Goal: Task Accomplishment & Management: Complete application form

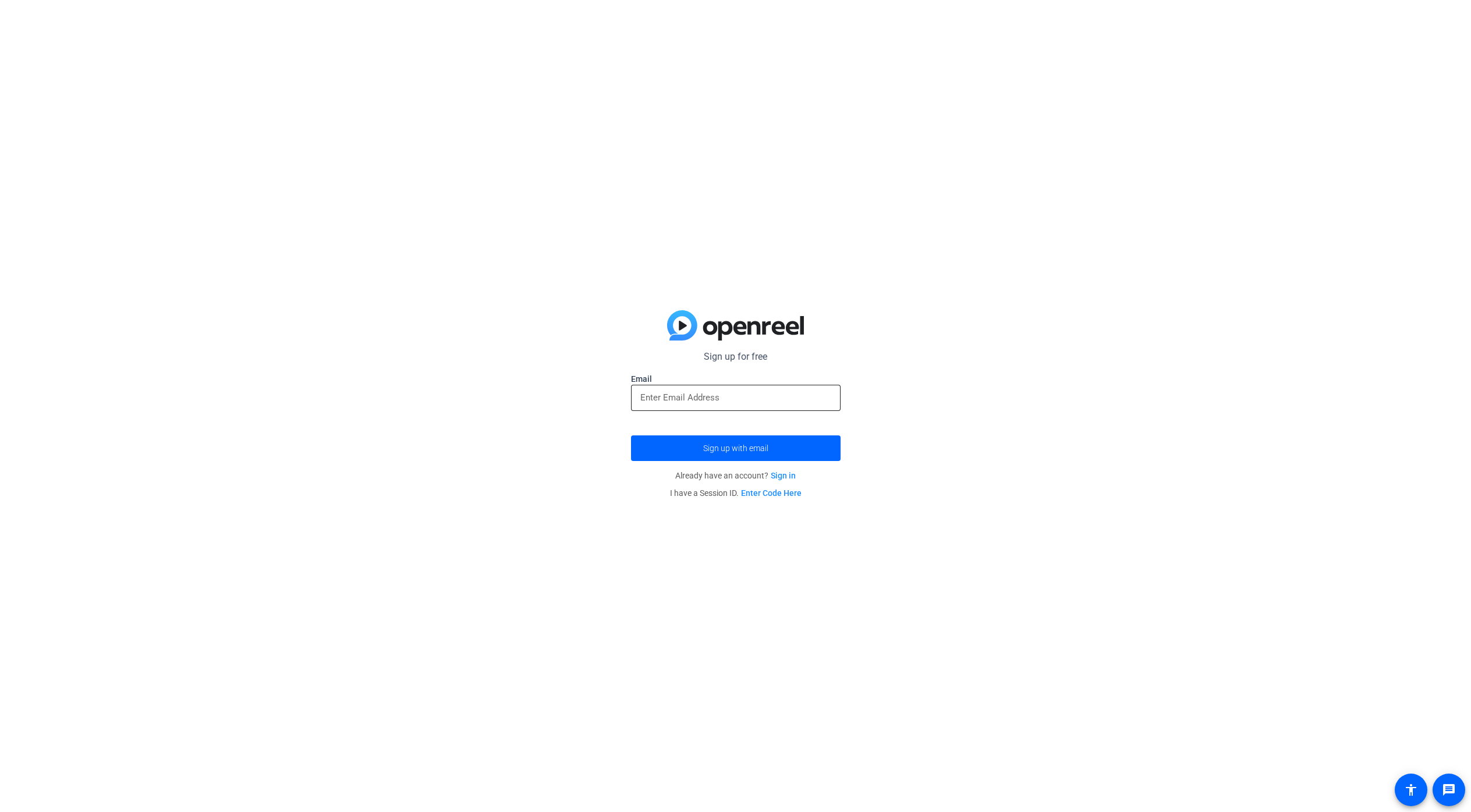
click at [680, 397] on input "email" at bounding box center [736, 397] width 191 height 14
type input "[PERSON_NAME][EMAIL_ADDRESS][DOMAIN_NAME]"
click at [733, 448] on span "Sign up with email" at bounding box center [736, 448] width 65 height 0
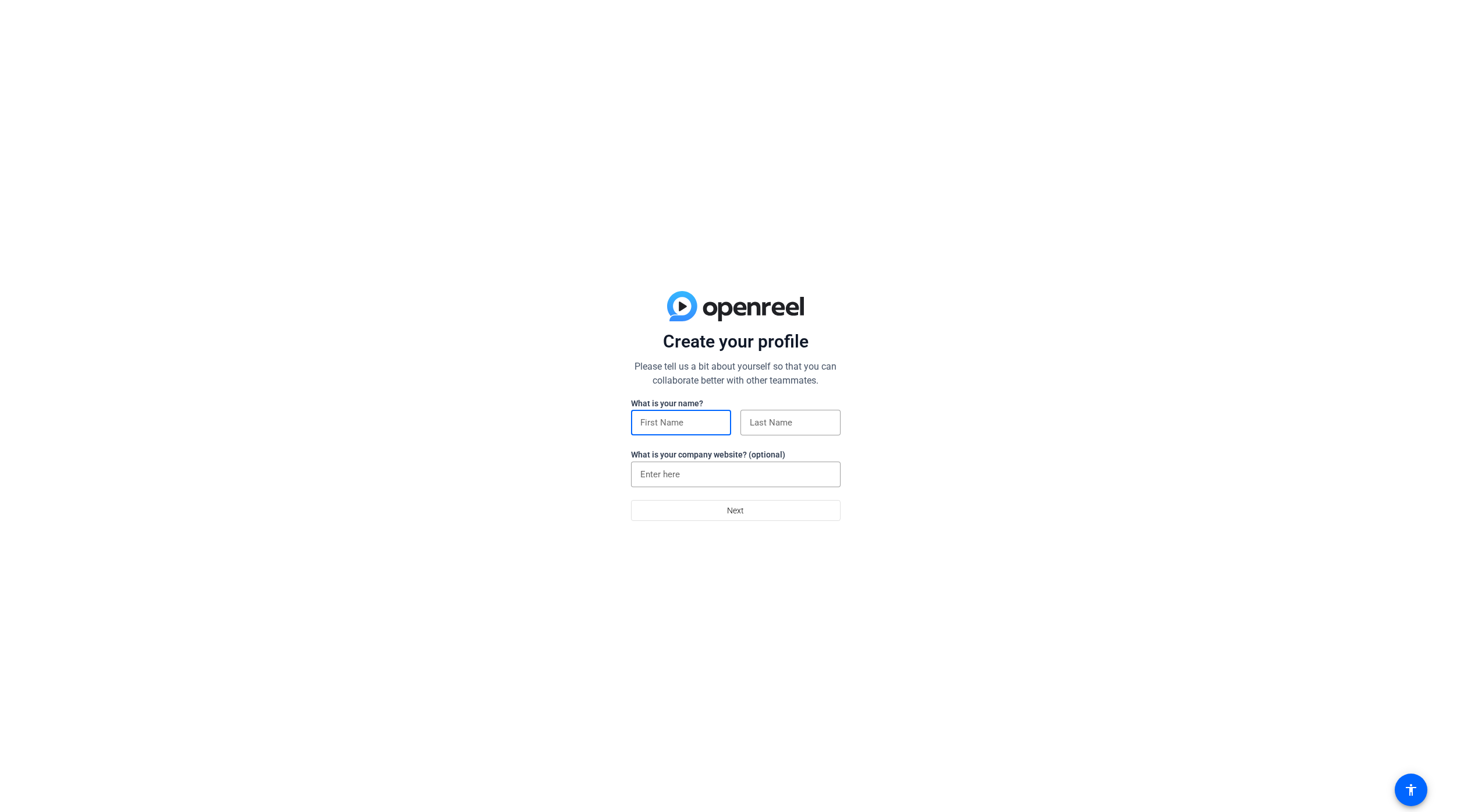
click at [718, 423] on input at bounding box center [681, 422] width 82 height 14
type input "Kasia"
type input "[PERSON_NAME]"
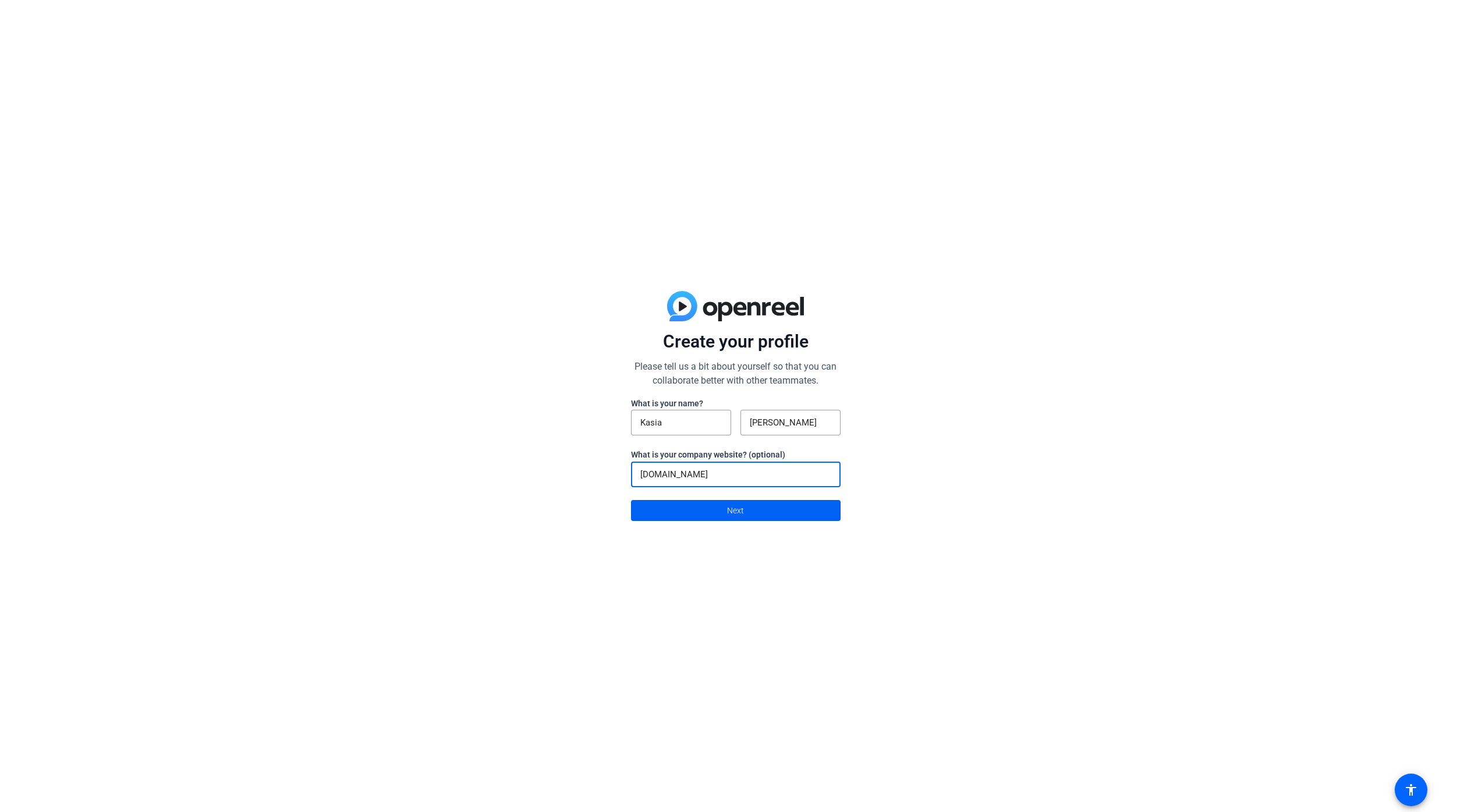
type input "[DOMAIN_NAME]"
click at [811, 507] on span at bounding box center [736, 510] width 208 height 28
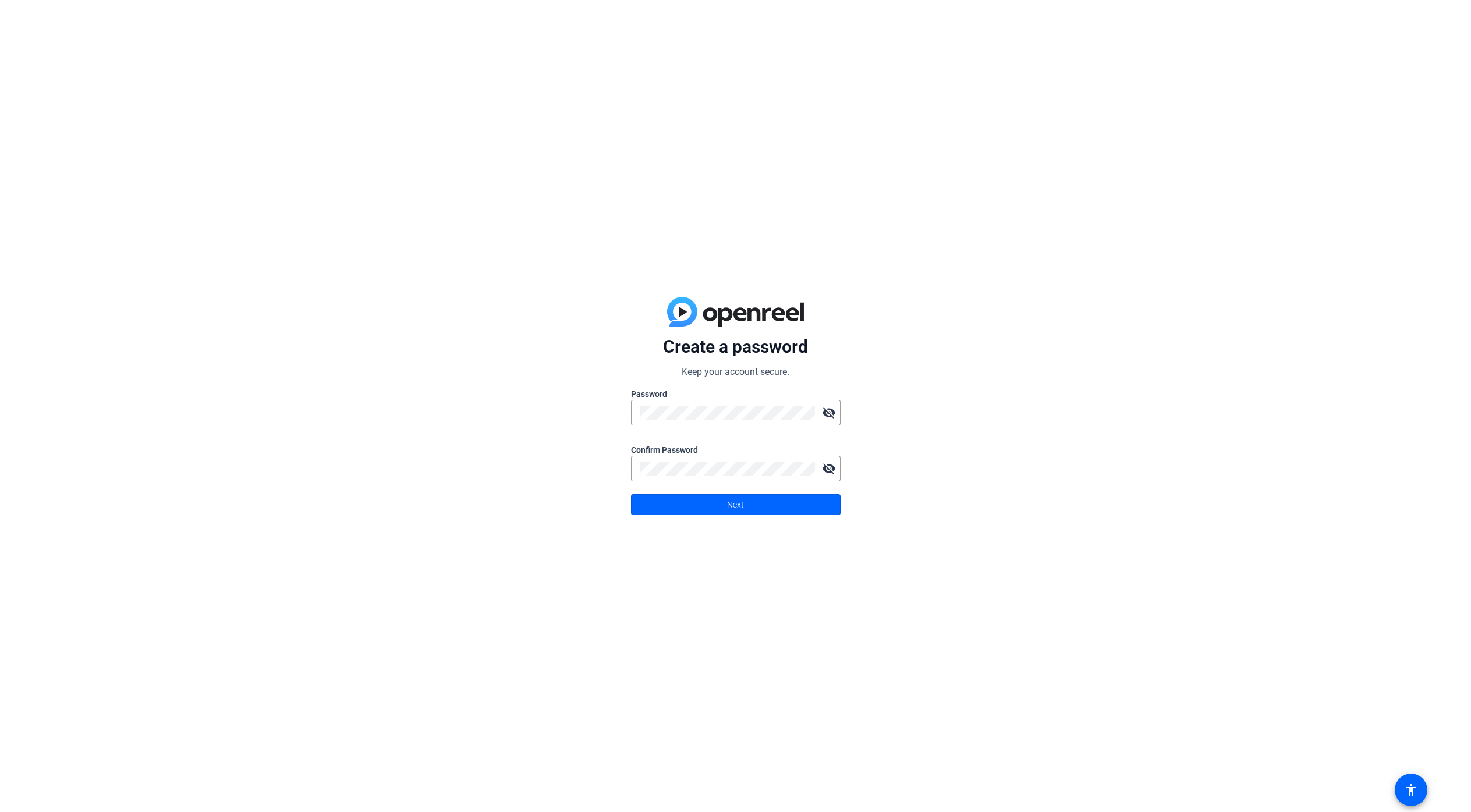
click at [620, 418] on div "Create a password Keep your account secure. Password visibility_off Confirm Pas…" at bounding box center [736, 406] width 1471 height 812
click at [731, 500] on span "Next" at bounding box center [736, 504] width 17 height 22
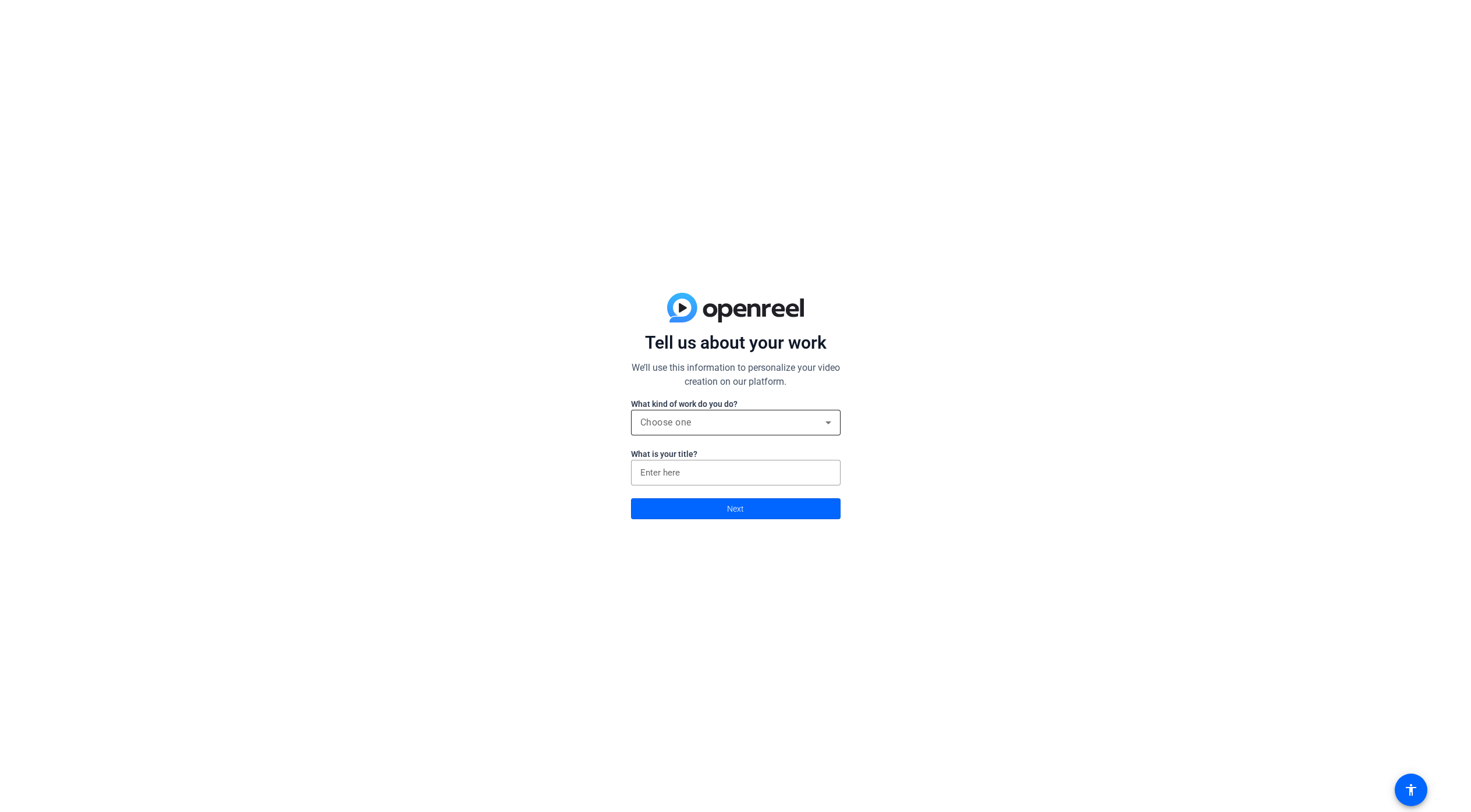
click at [756, 433] on div "Choose one" at bounding box center [736, 422] width 191 height 26
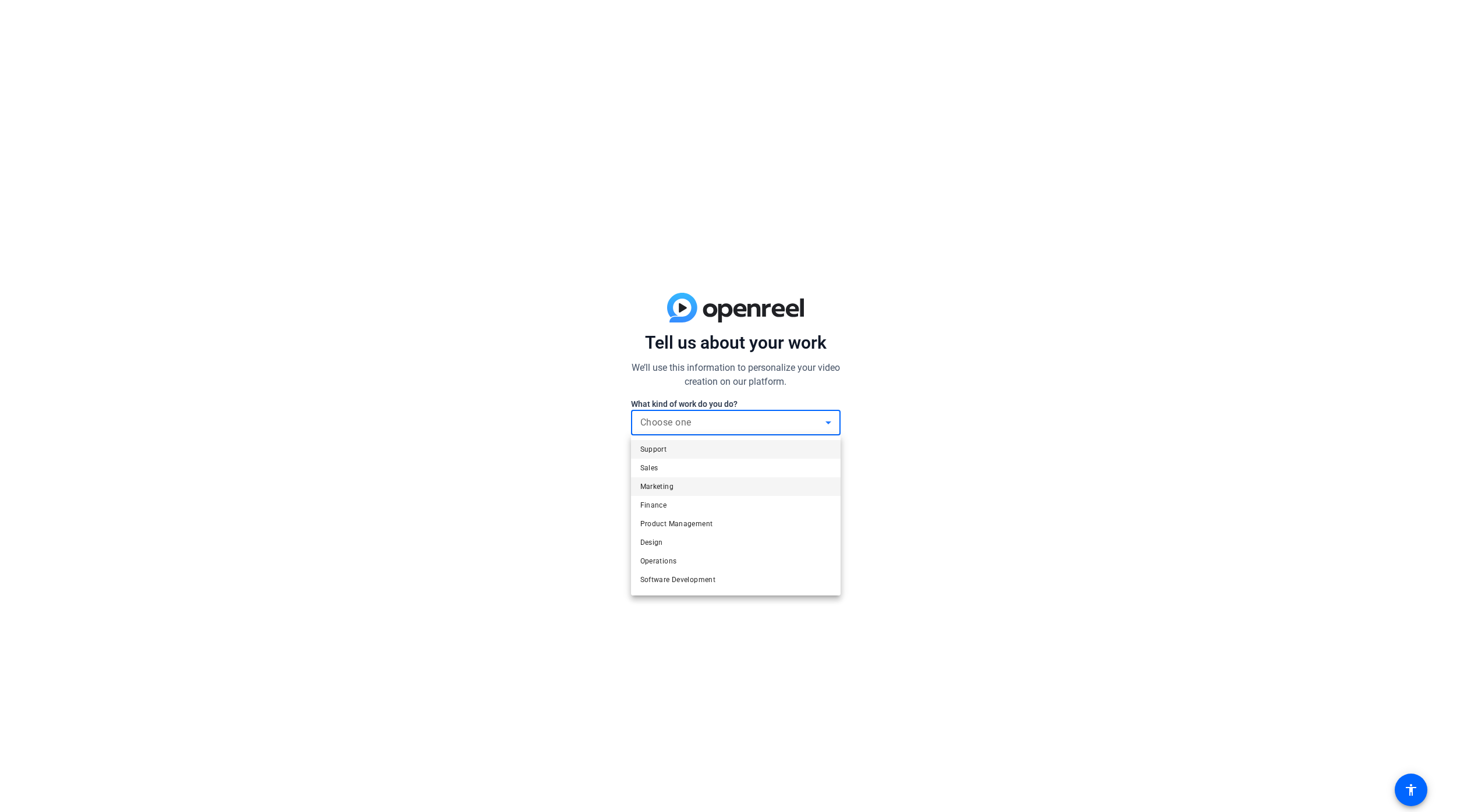
click at [703, 492] on mat-option "Marketing" at bounding box center [736, 487] width 209 height 19
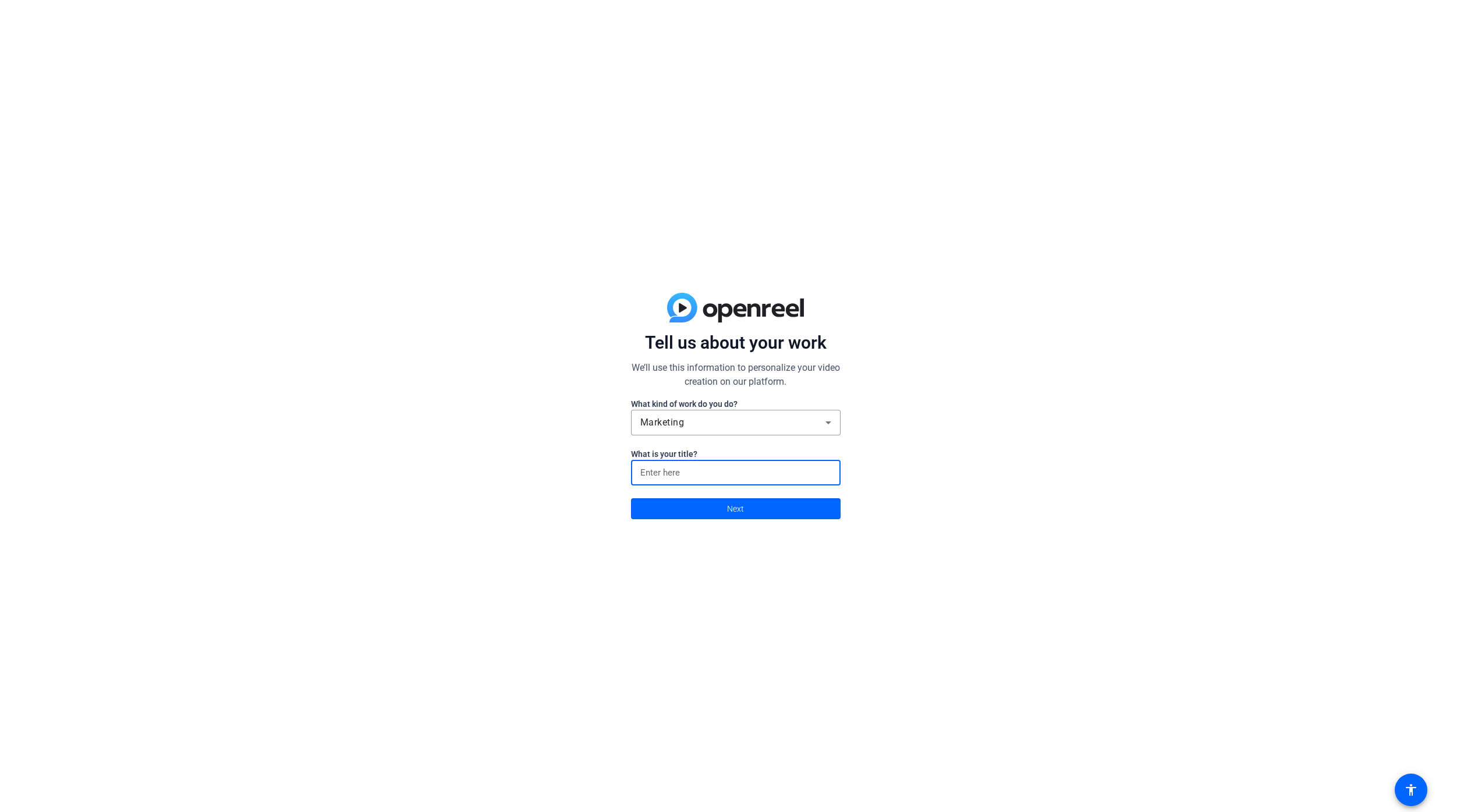
click at [708, 473] on input at bounding box center [736, 473] width 191 height 14
type input "Manager"
click at [731, 507] on span "Next" at bounding box center [736, 509] width 17 height 22
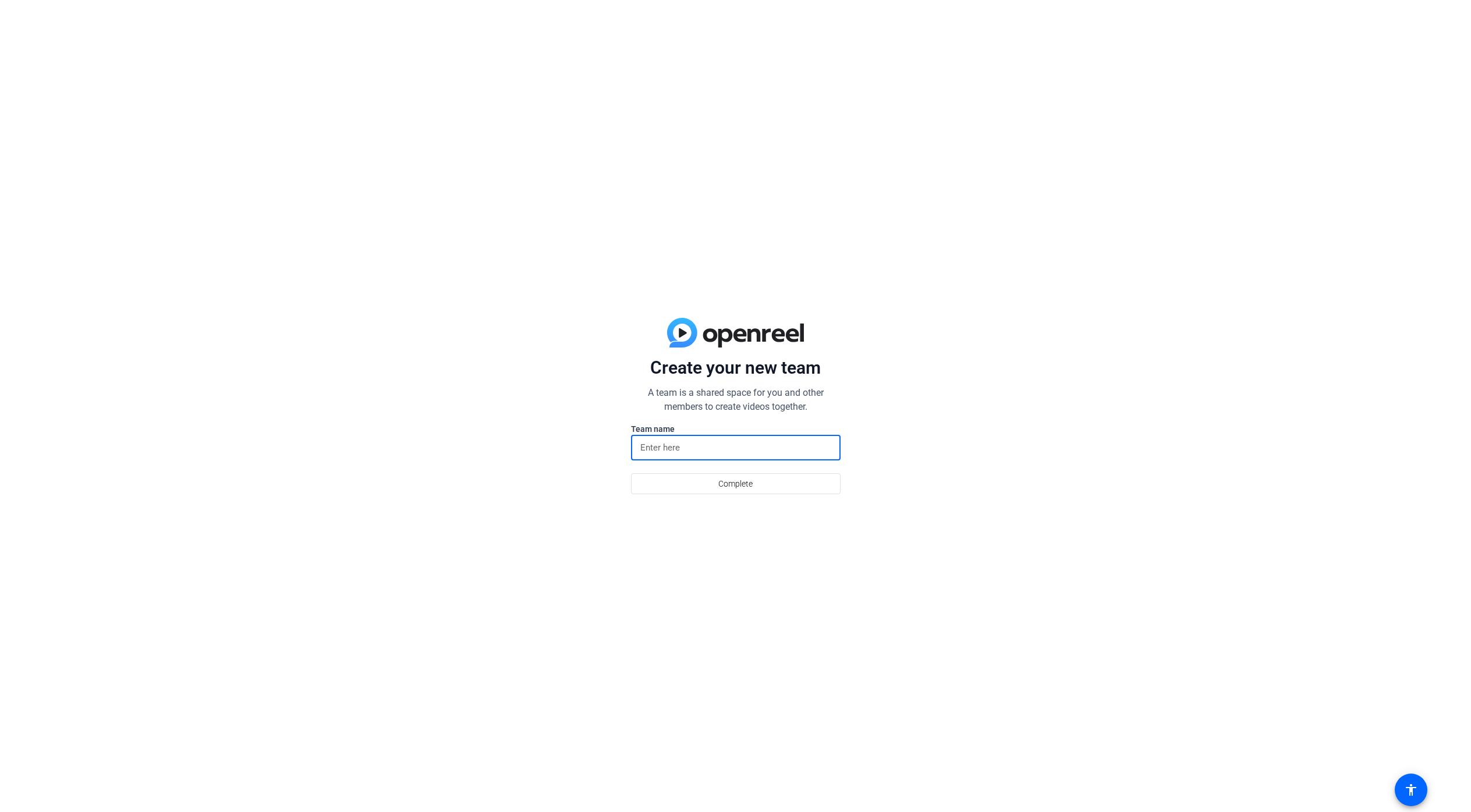
click at [702, 443] on input at bounding box center [736, 447] width 191 height 14
type input "K"
type input "Kasia Videos"
click at [759, 484] on span at bounding box center [736, 484] width 208 height 28
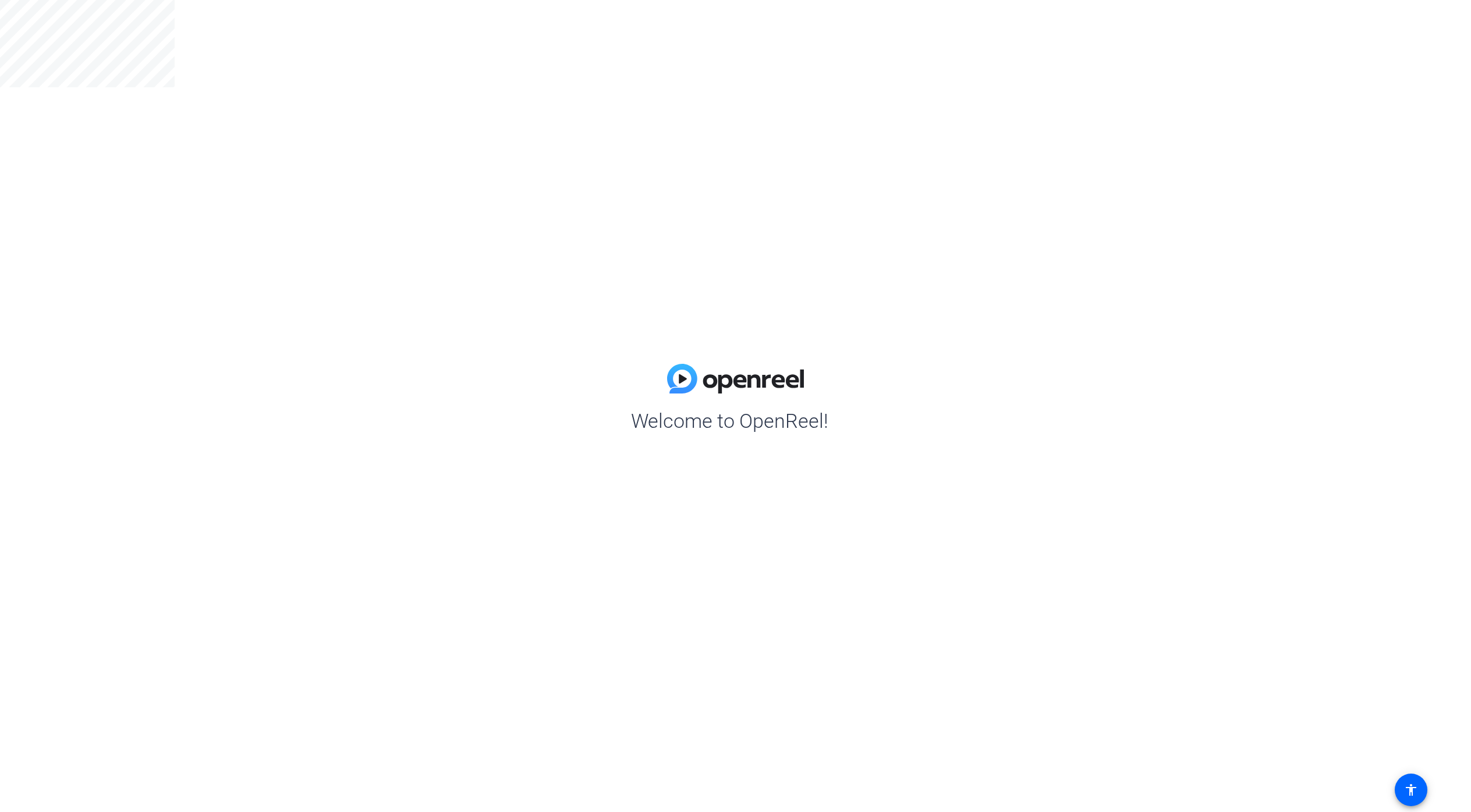
click at [842, 432] on div "Welcome to OpenReel!" at bounding box center [736, 406] width 1471 height 812
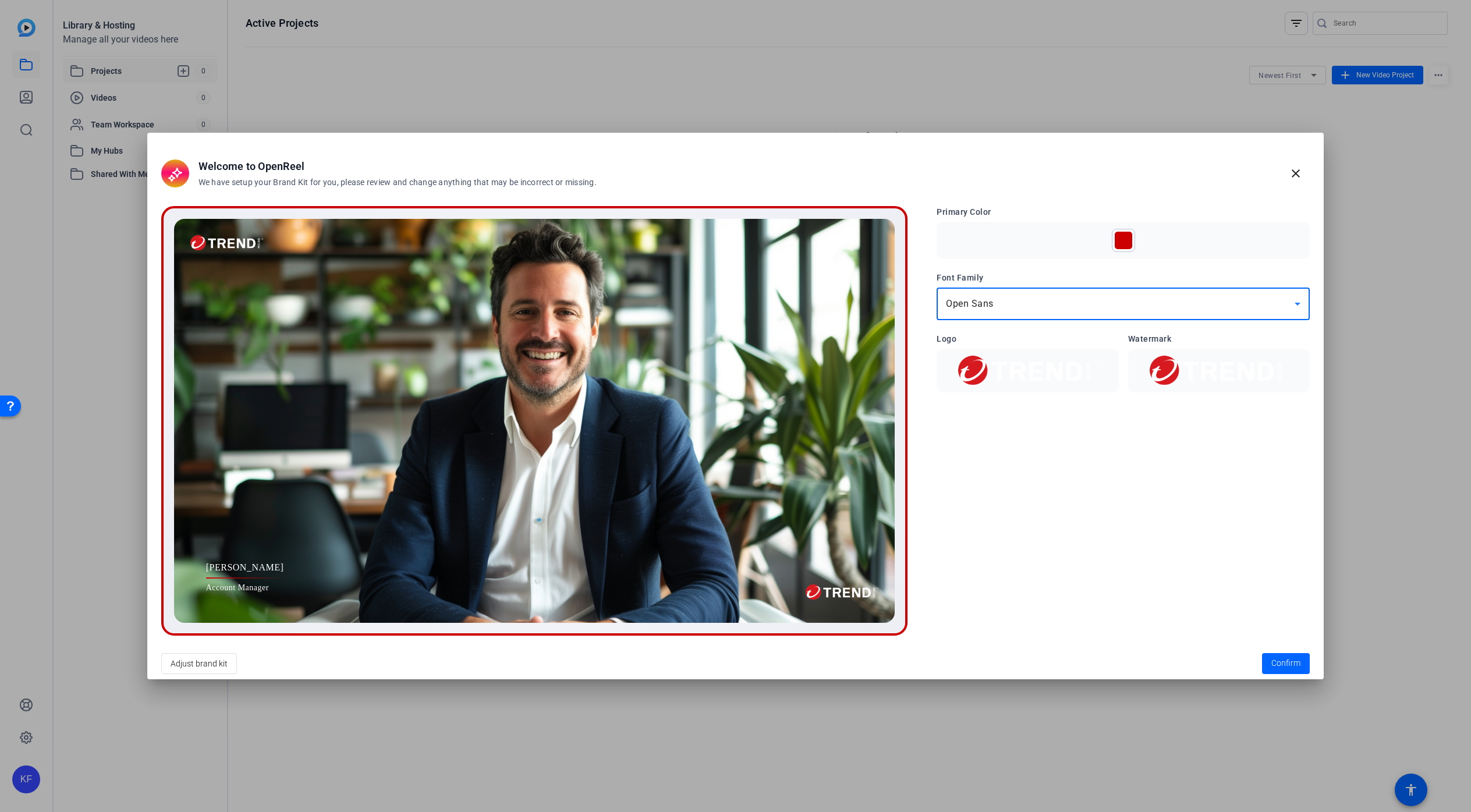
click at [1015, 301] on div "Open Sans" at bounding box center [1120, 303] width 348 height 14
click at [986, 302] on div at bounding box center [736, 406] width 1471 height 812
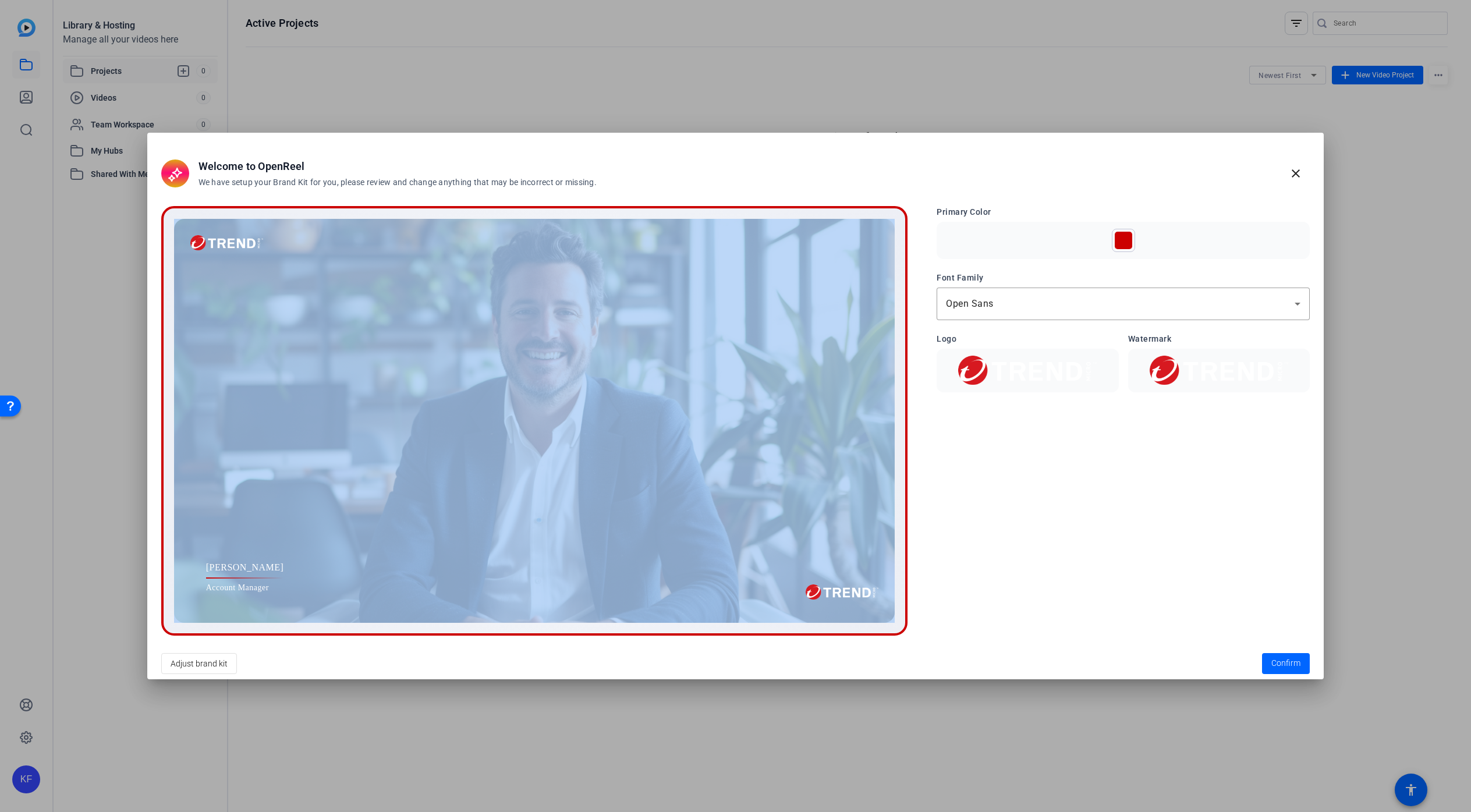
drag, startPoint x: 212, startPoint y: 243, endPoint x: 690, endPoint y: 256, distance: 478.2
click at [631, 238] on div "[PERSON_NAME] Account Manager" at bounding box center [534, 421] width 721 height 404
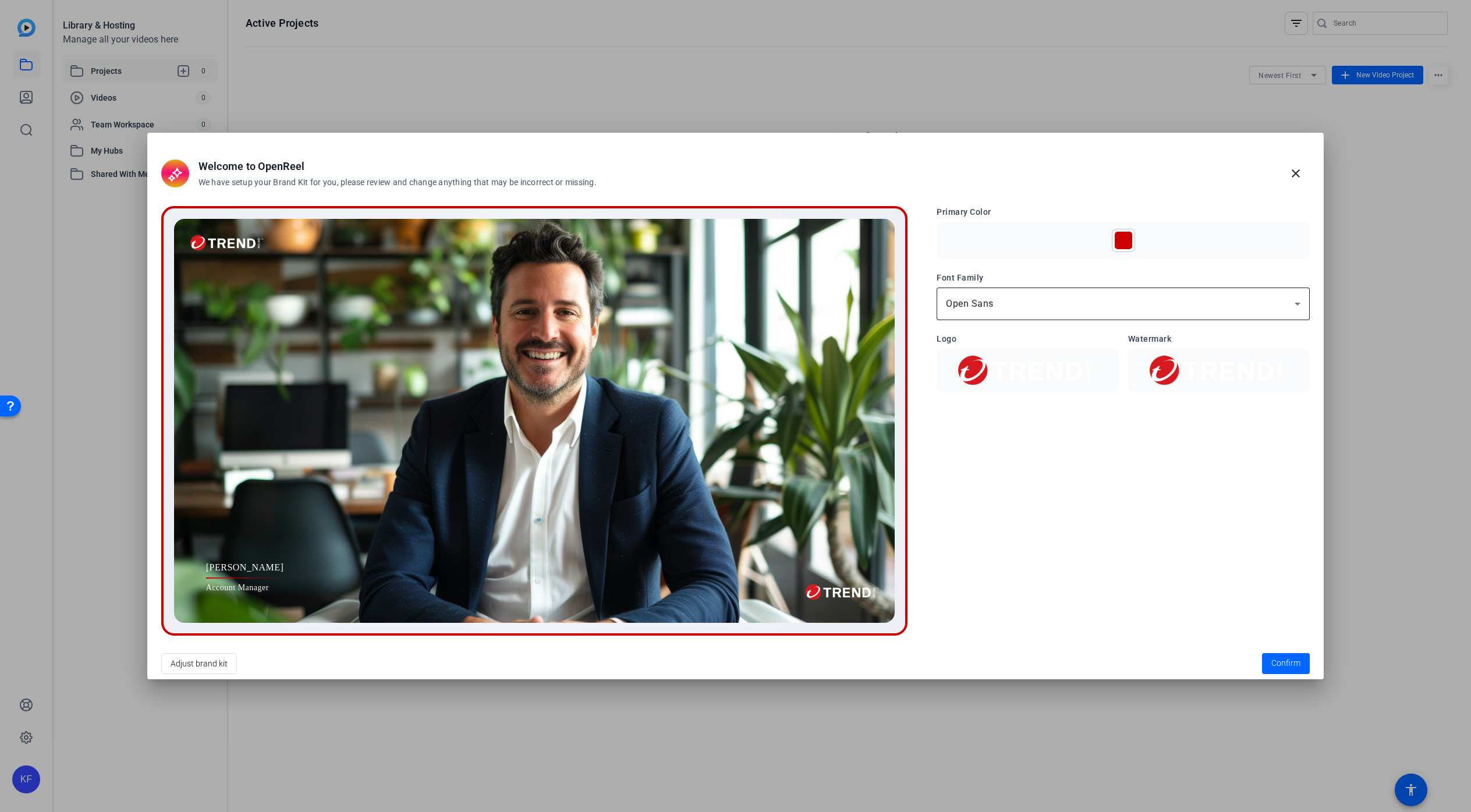
click at [1190, 316] on div "Open Sans" at bounding box center [1123, 303] width 355 height 32
click at [206, 661] on div at bounding box center [736, 406] width 1471 height 812
click at [205, 665] on span "Adjust brand kit" at bounding box center [199, 663] width 57 height 22
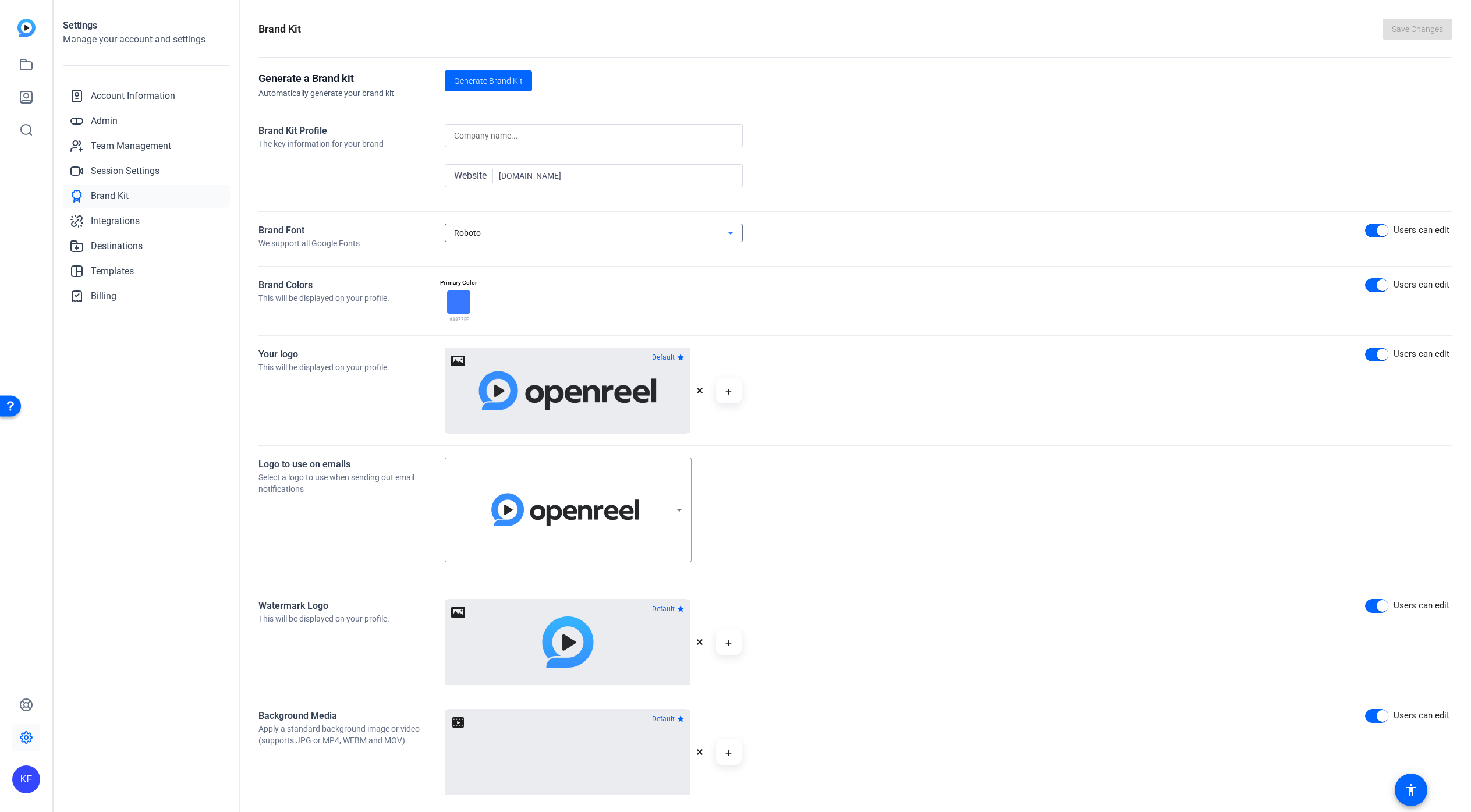
click at [509, 227] on div "Roboto" at bounding box center [591, 233] width 274 height 14
type input "interstate"
click at [905, 249] on div at bounding box center [736, 406] width 1471 height 812
click at [728, 232] on icon at bounding box center [731, 233] width 14 height 14
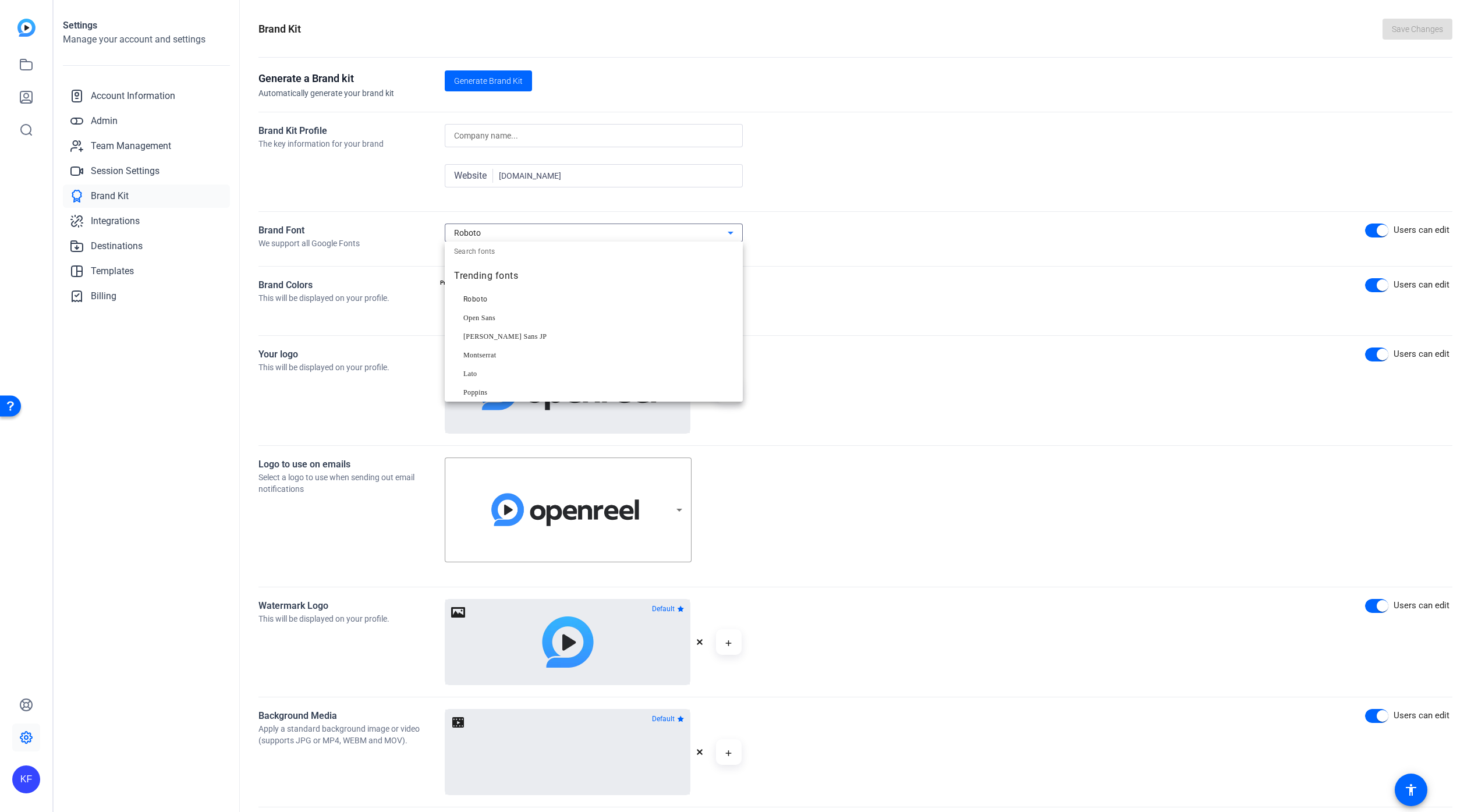
click at [843, 229] on div at bounding box center [736, 406] width 1471 height 812
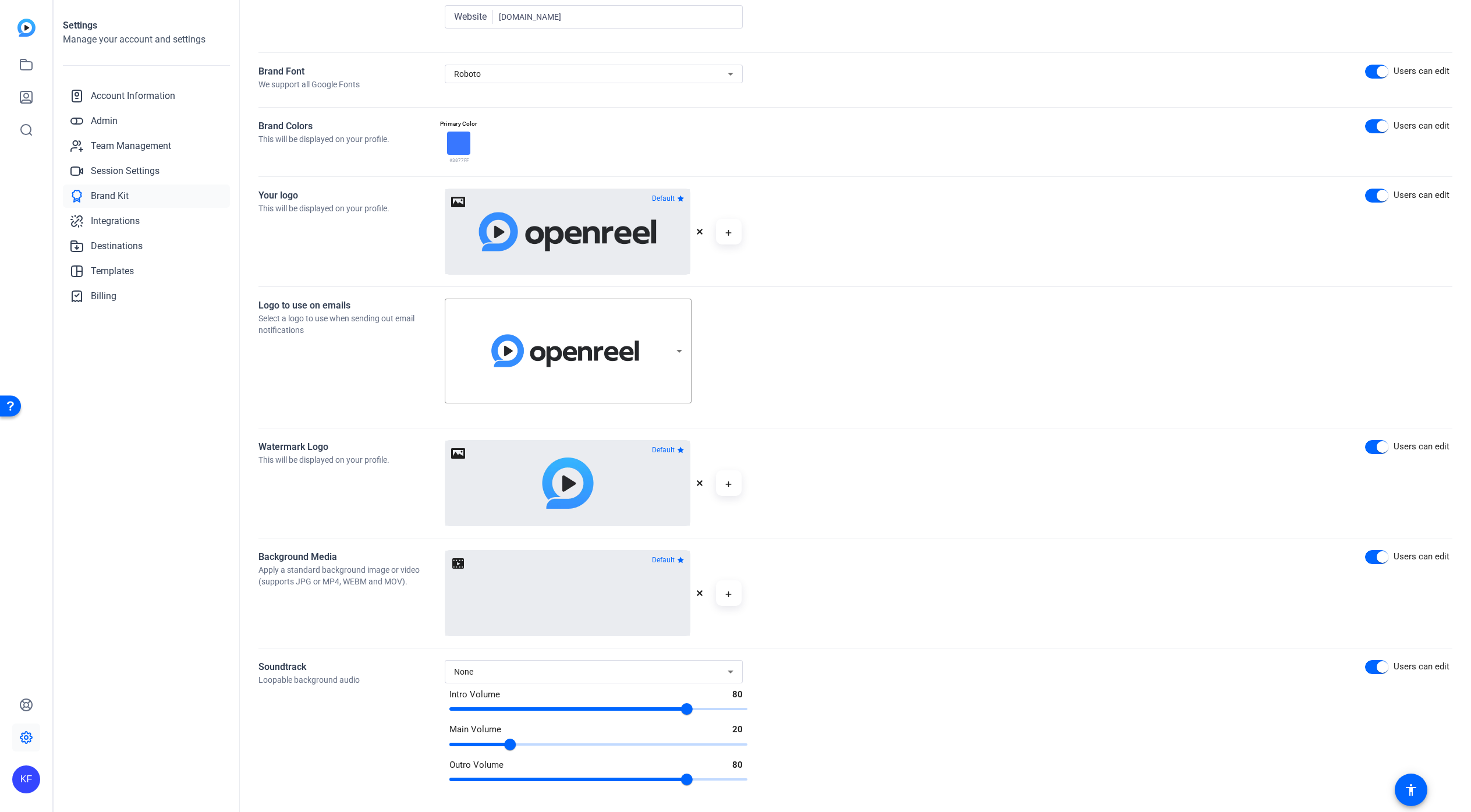
scroll to position [158, 0]
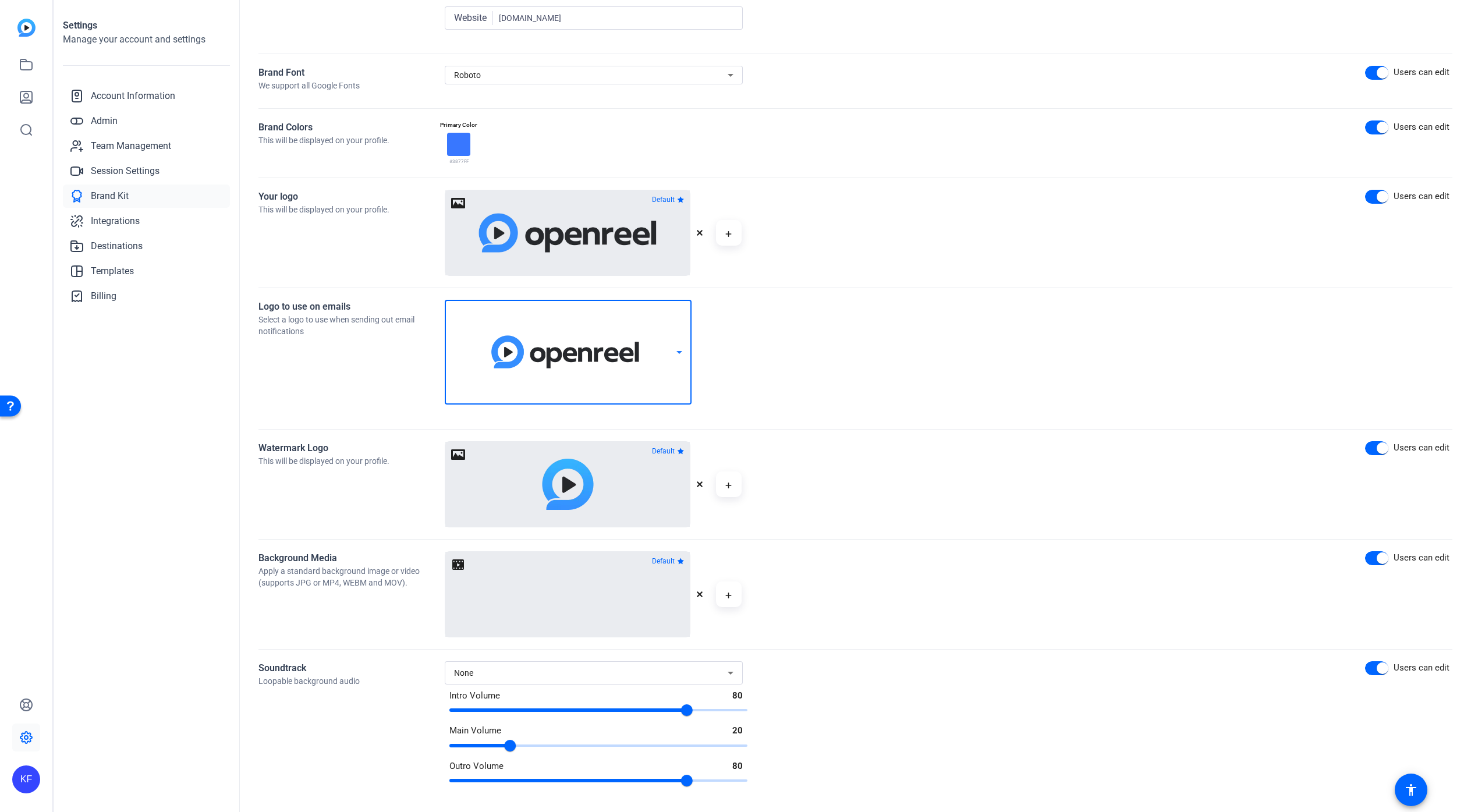
click at [680, 350] on icon at bounding box center [680, 352] width 14 height 14
click at [816, 341] on div at bounding box center [736, 406] width 1471 height 812
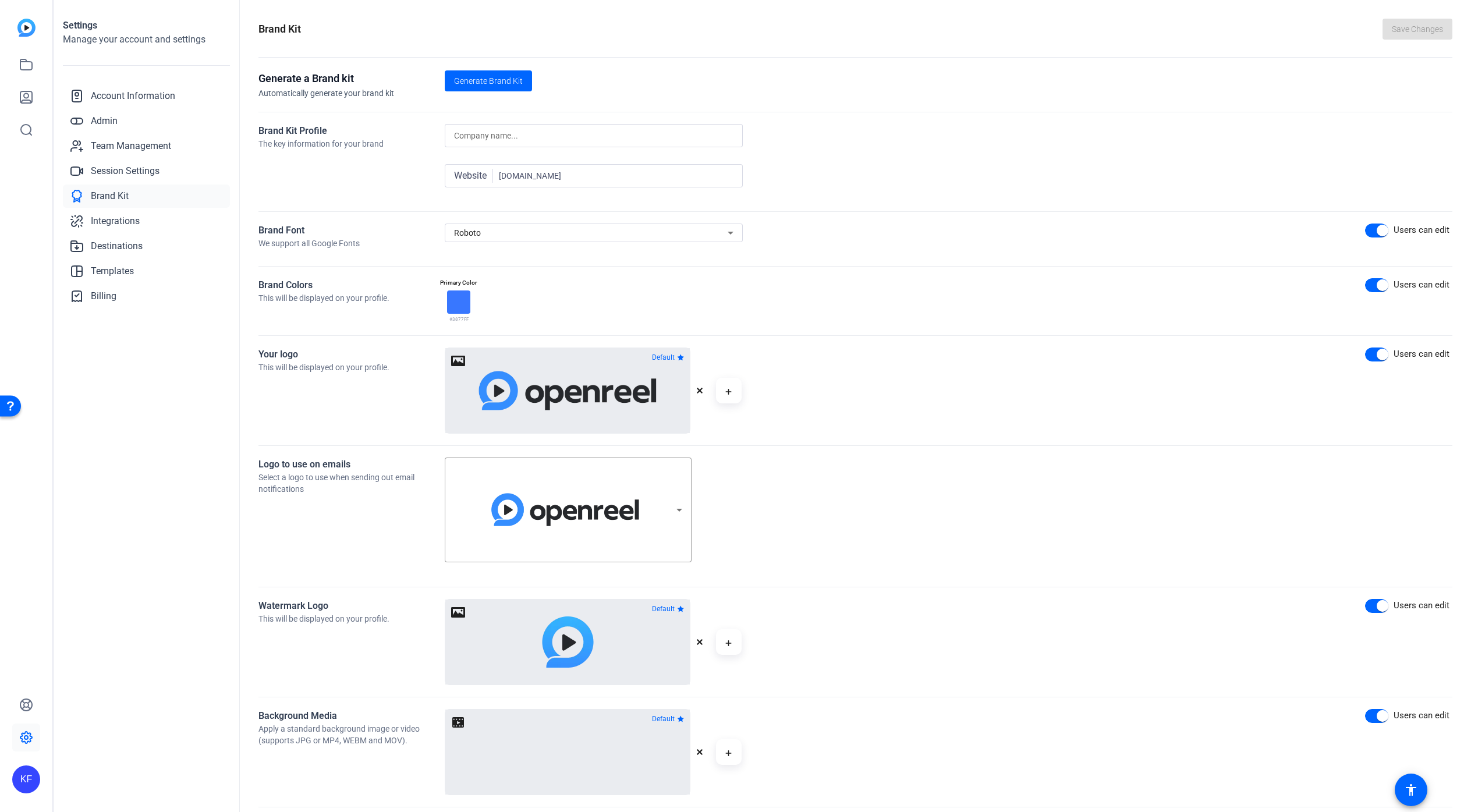
scroll to position [0, 0]
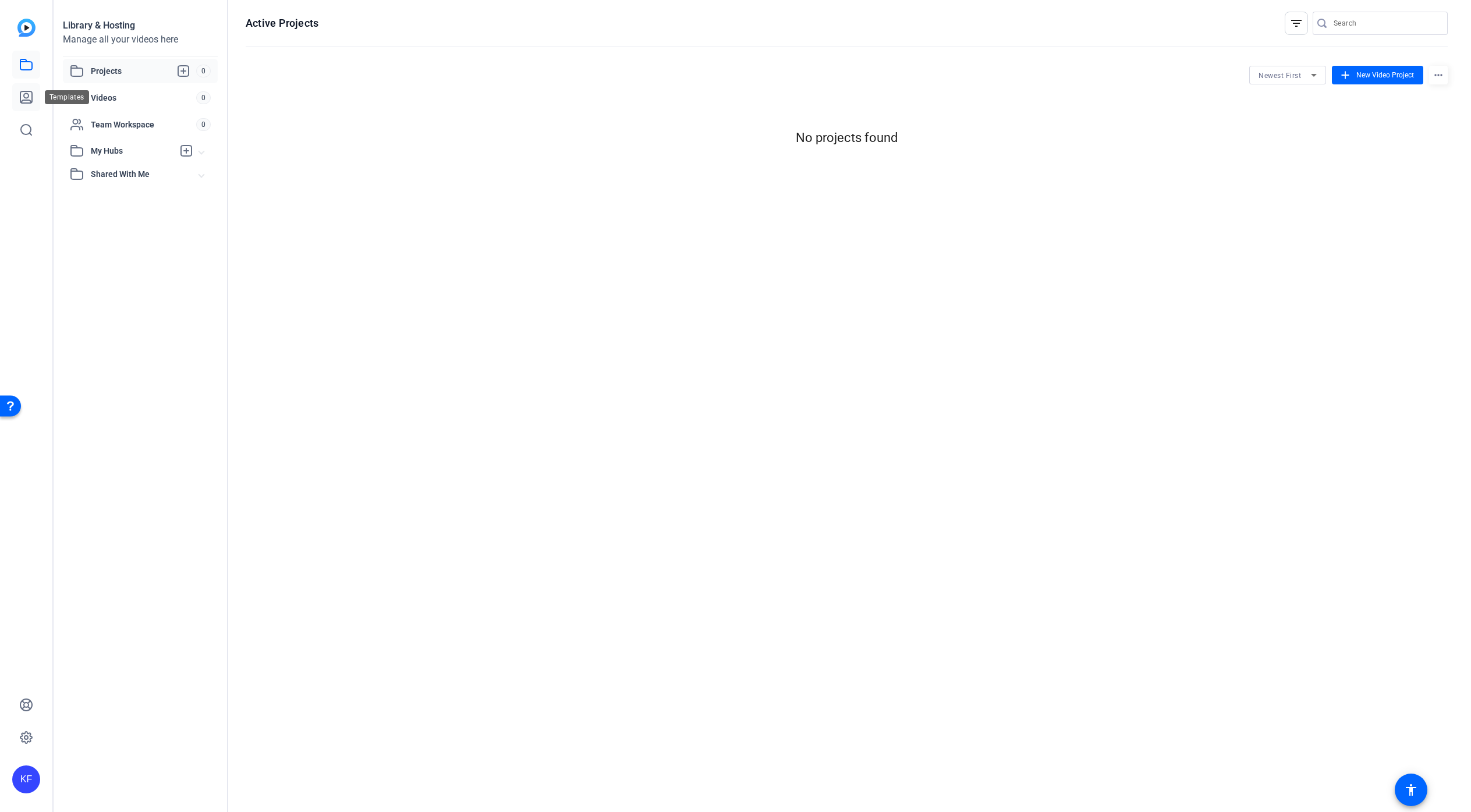
click at [28, 93] on icon at bounding box center [26, 97] width 14 height 14
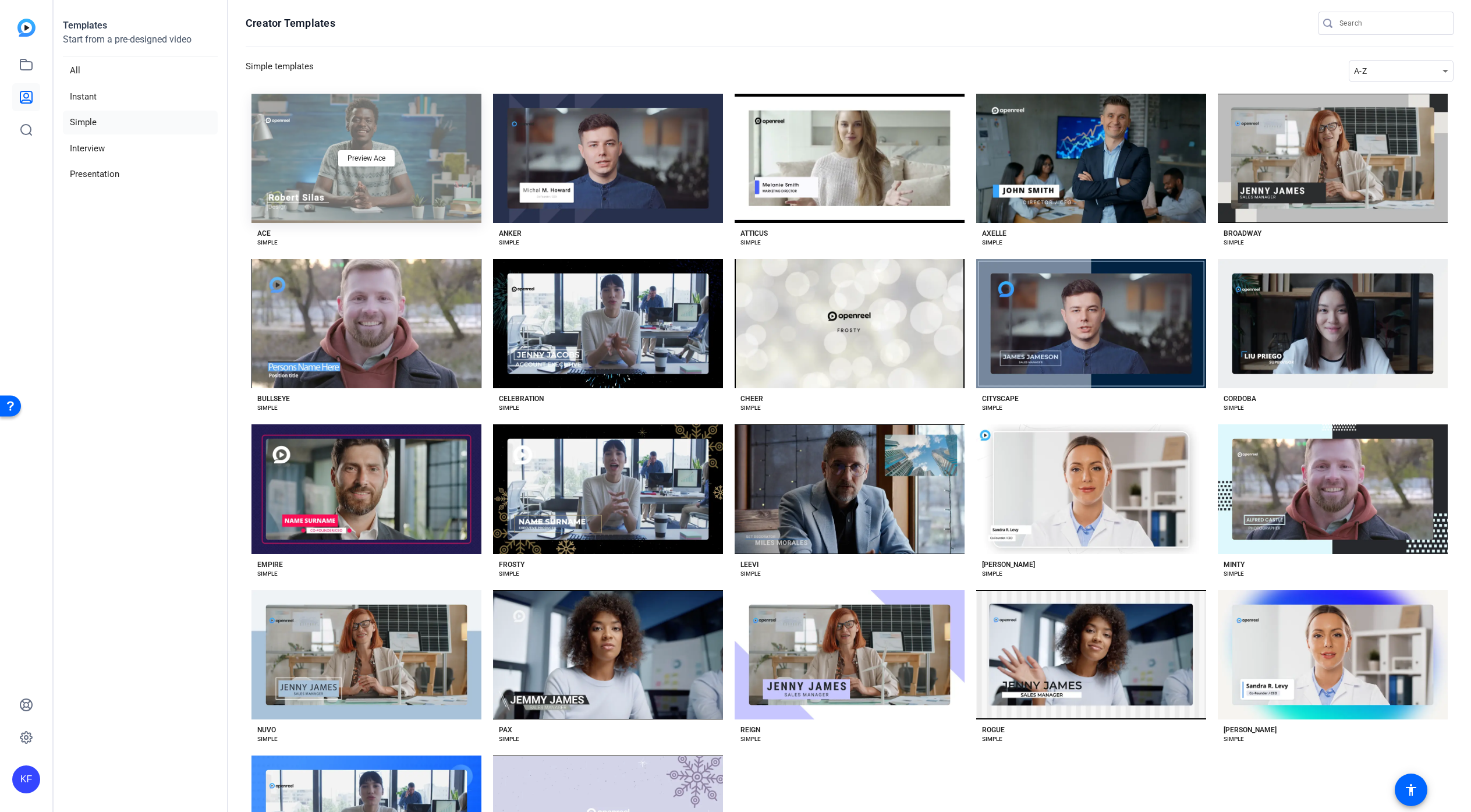
click at [415, 115] on div "Preview Ace" at bounding box center [366, 158] width 230 height 129
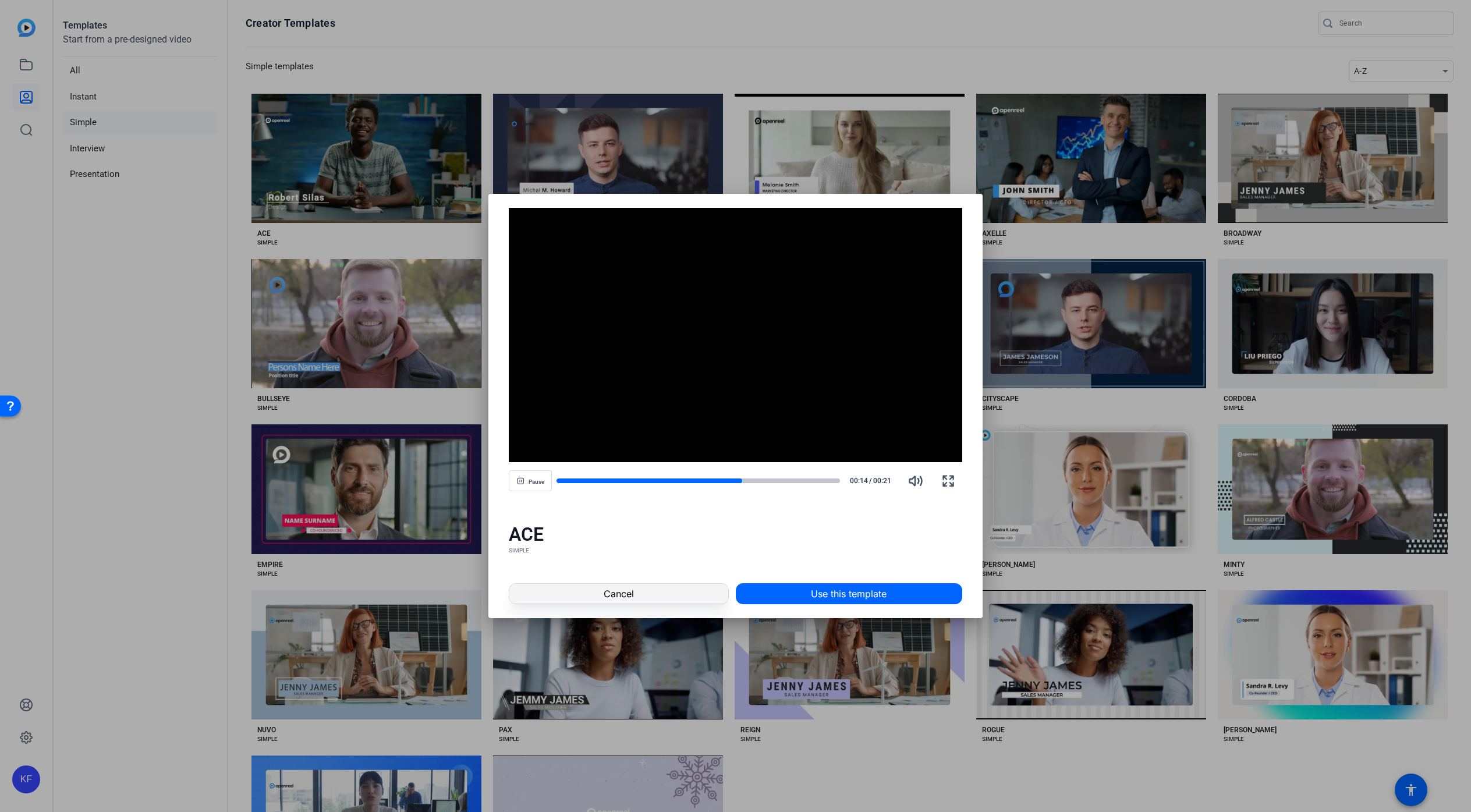
click at [673, 593] on span at bounding box center [619, 594] width 218 height 28
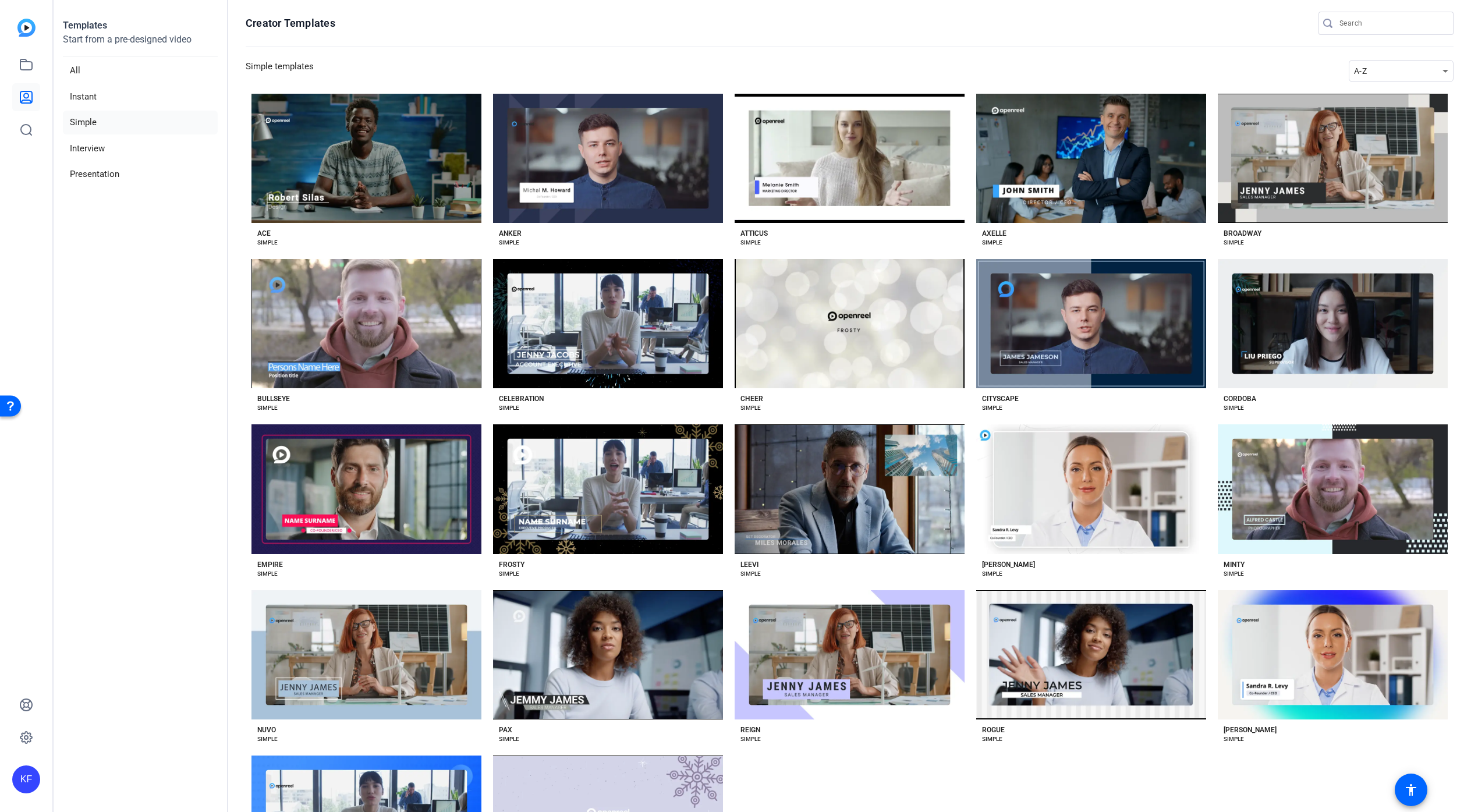
click at [28, 31] on img at bounding box center [26, 28] width 18 height 18
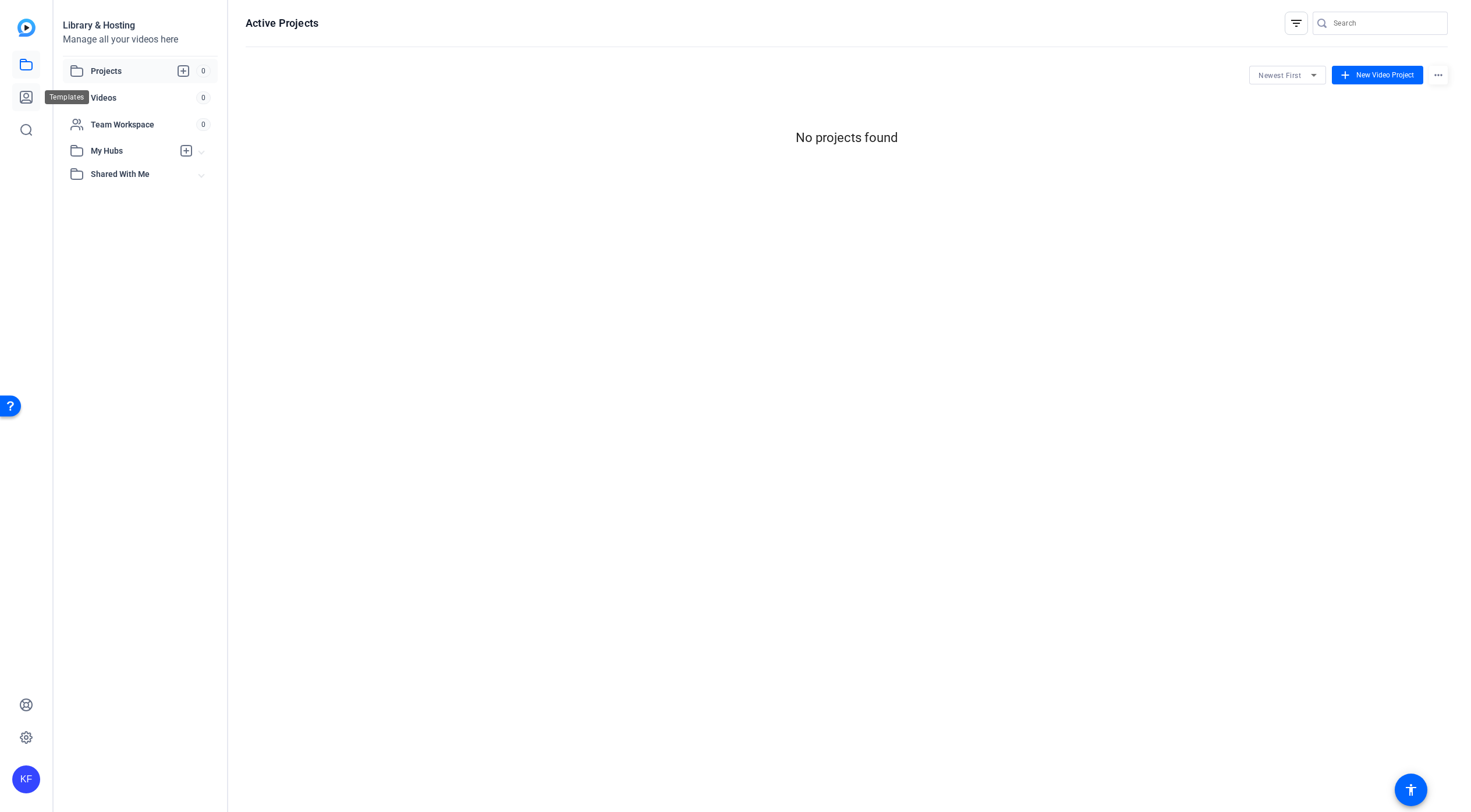
click at [22, 97] on icon at bounding box center [26, 97] width 14 height 14
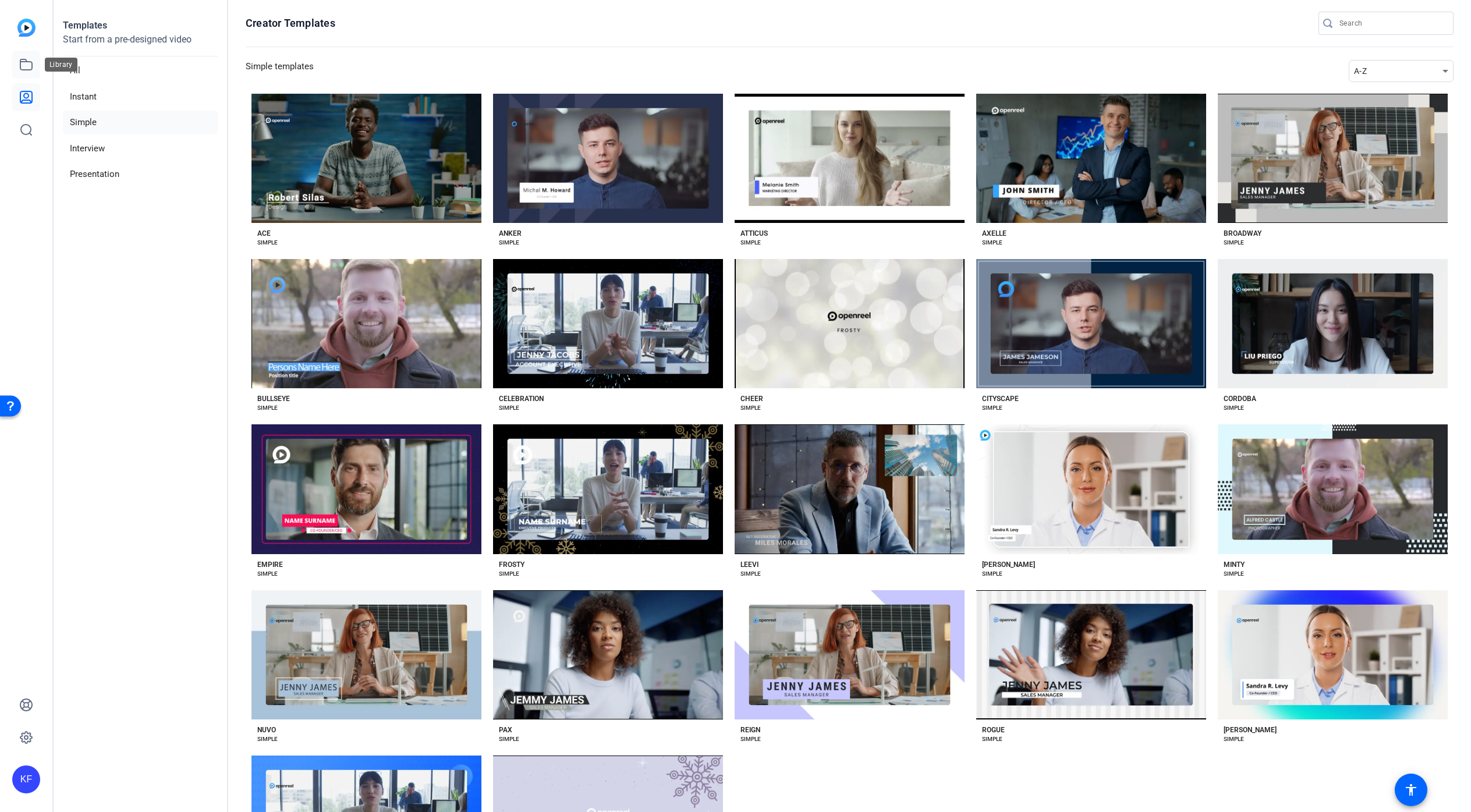
click at [19, 60] on link at bounding box center [26, 64] width 28 height 28
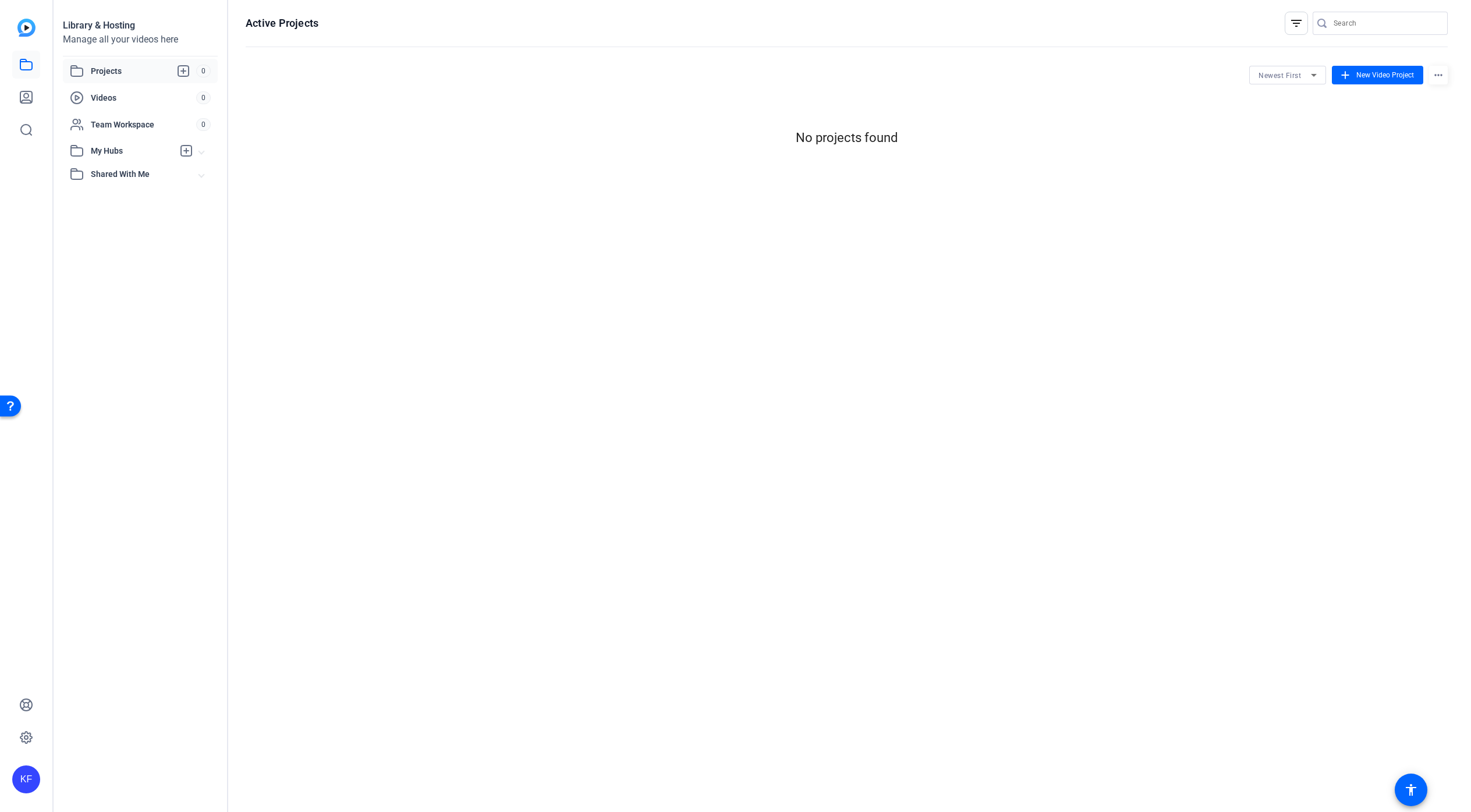
click at [26, 25] on img at bounding box center [26, 28] width 18 height 18
click at [30, 22] on img at bounding box center [26, 28] width 18 height 18
click at [86, 28] on div "Library & Hosting" at bounding box center [140, 26] width 155 height 14
click at [32, 98] on icon at bounding box center [26, 97] width 12 height 12
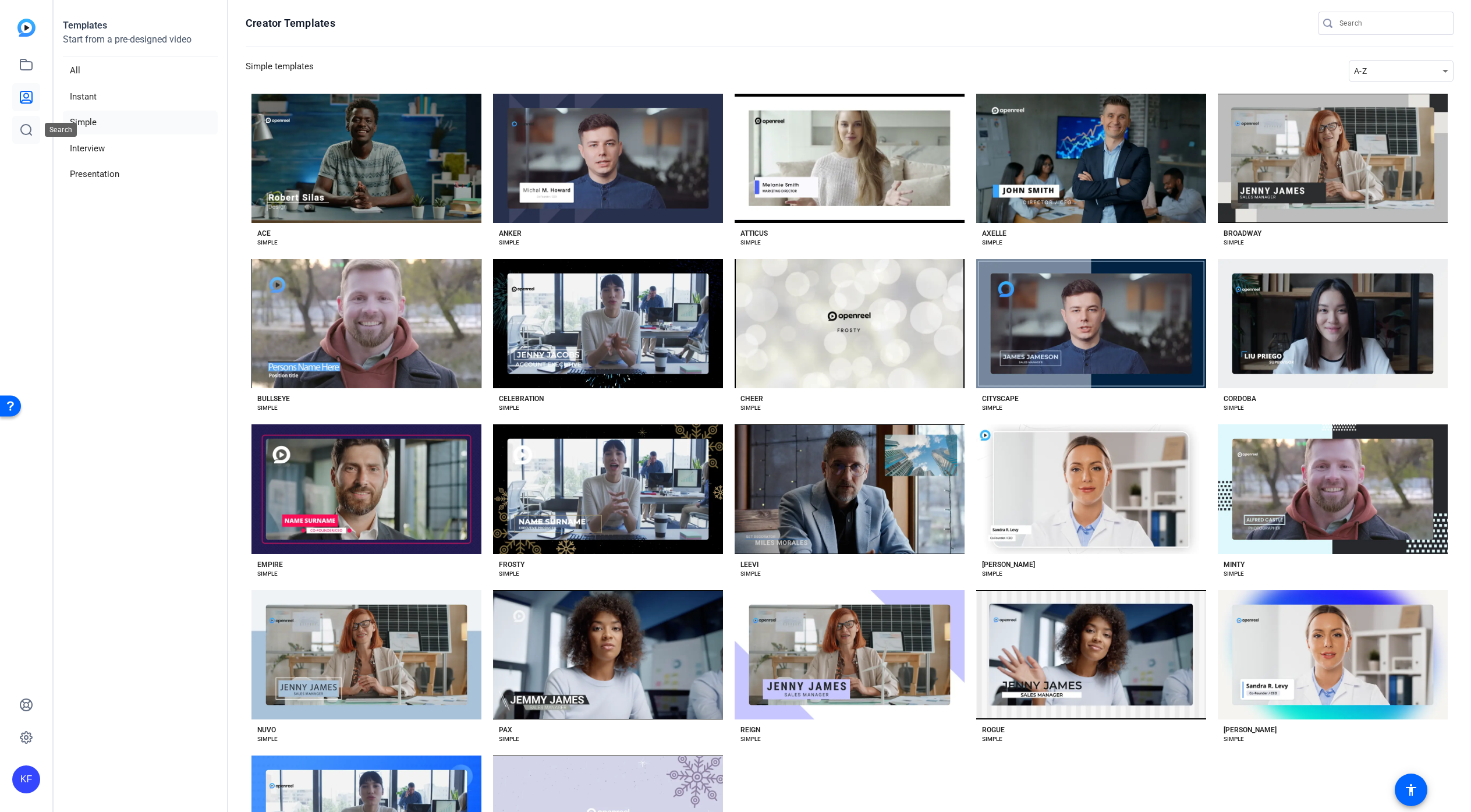
click at [29, 126] on icon at bounding box center [26, 129] width 10 height 10
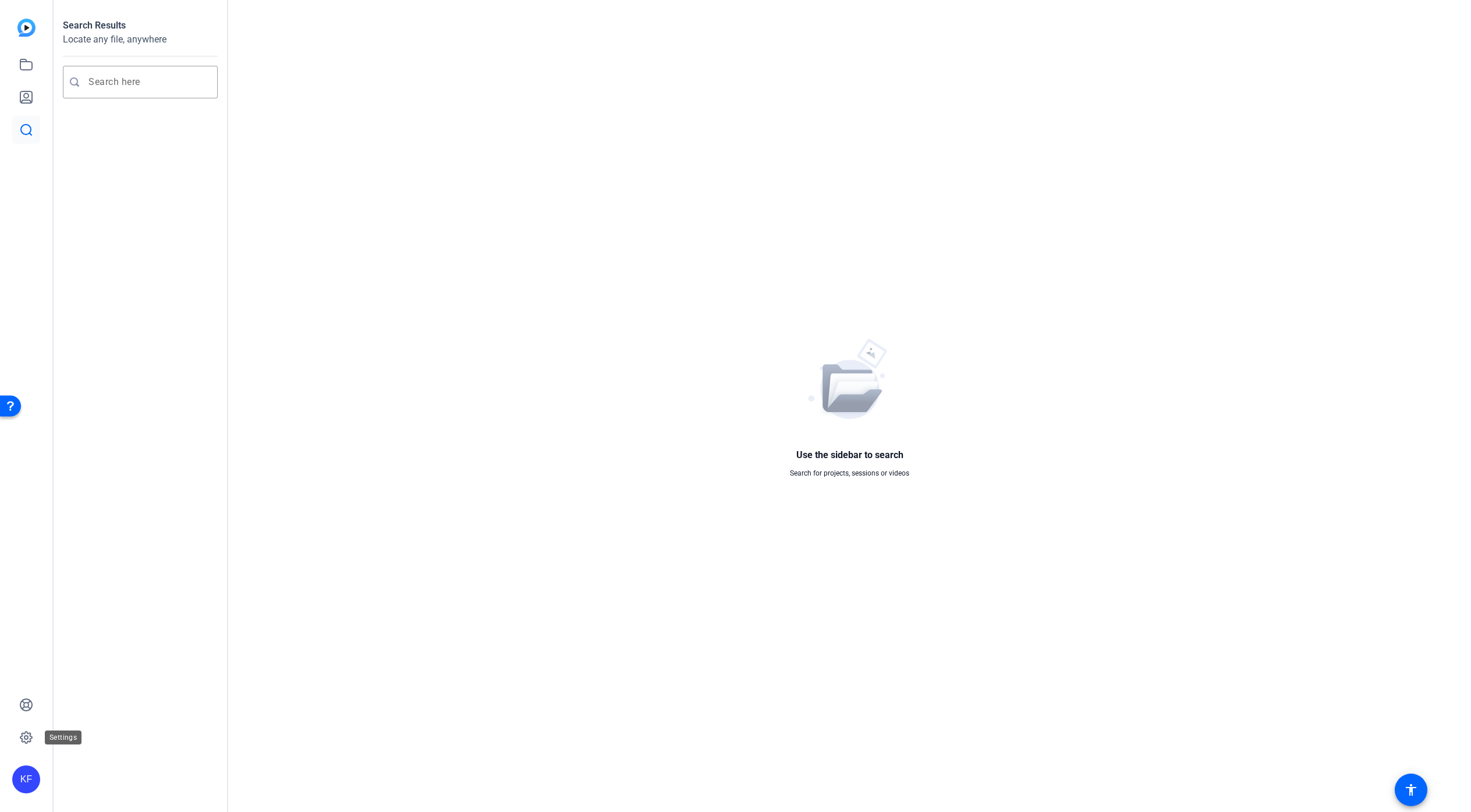
click at [45, 735] on div "Settings" at bounding box center [63, 737] width 37 height 14
click at [25, 738] on icon at bounding box center [26, 737] width 3 height 3
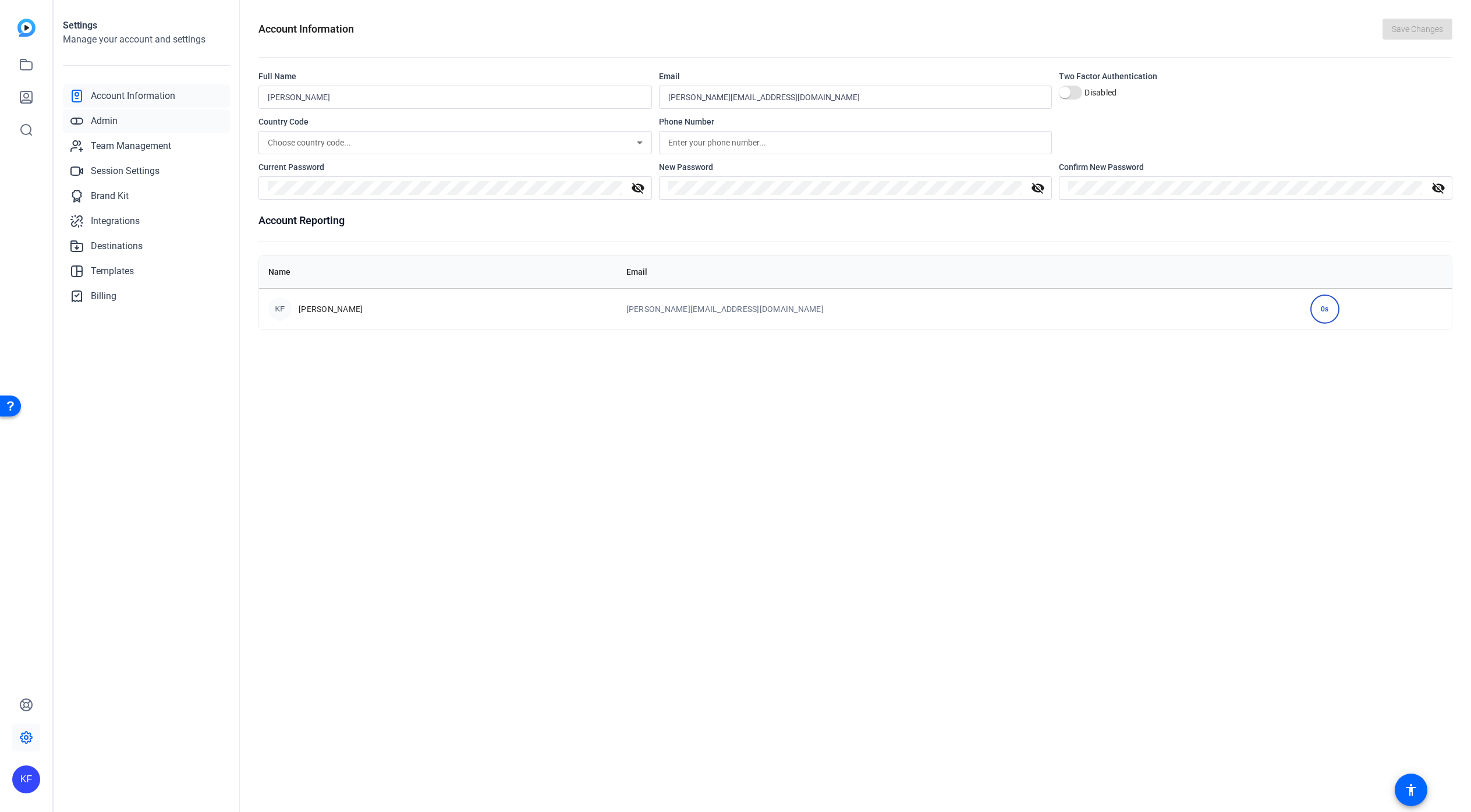
click at [126, 122] on link "Admin" at bounding box center [147, 121] width 167 height 23
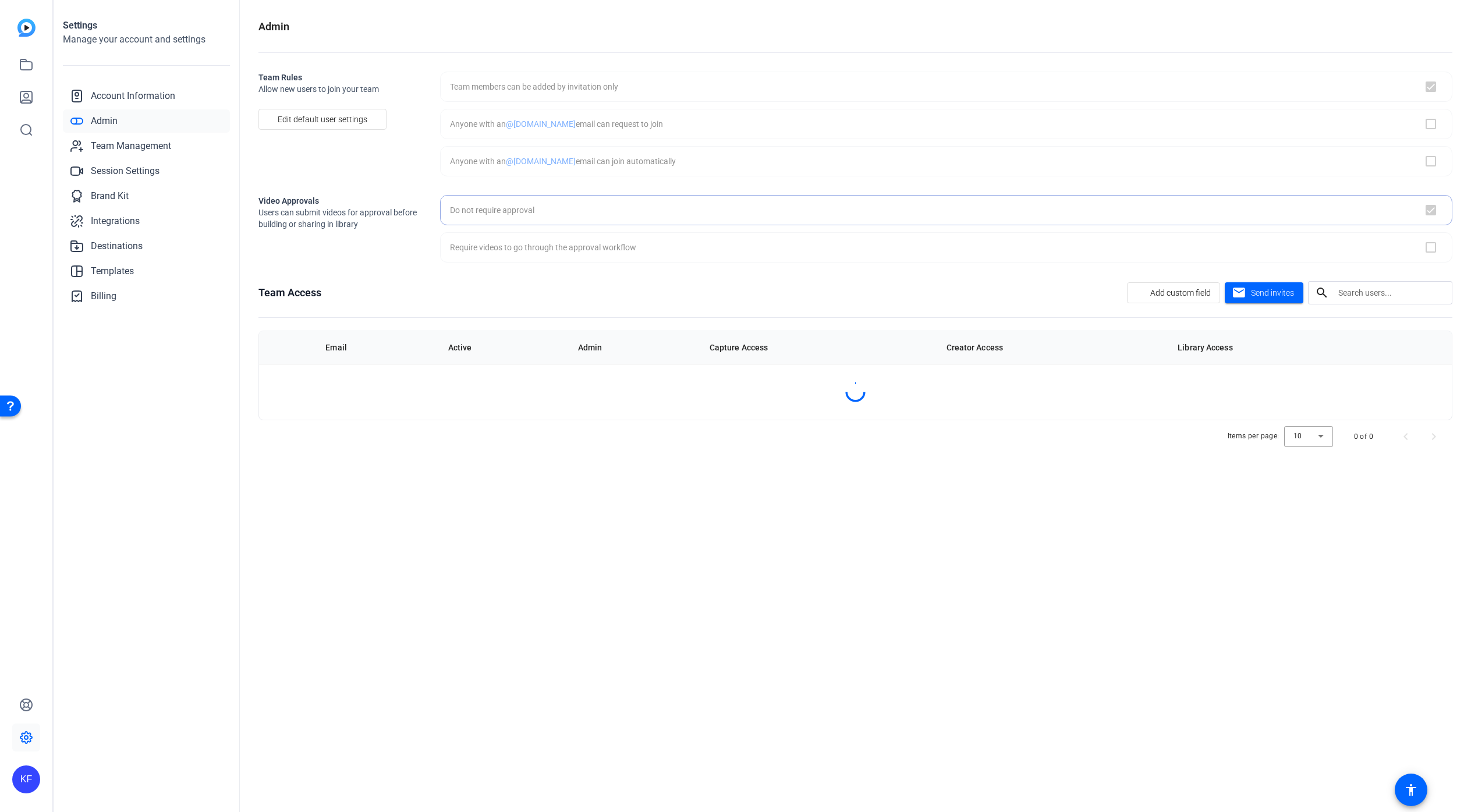
checkbox input "true"
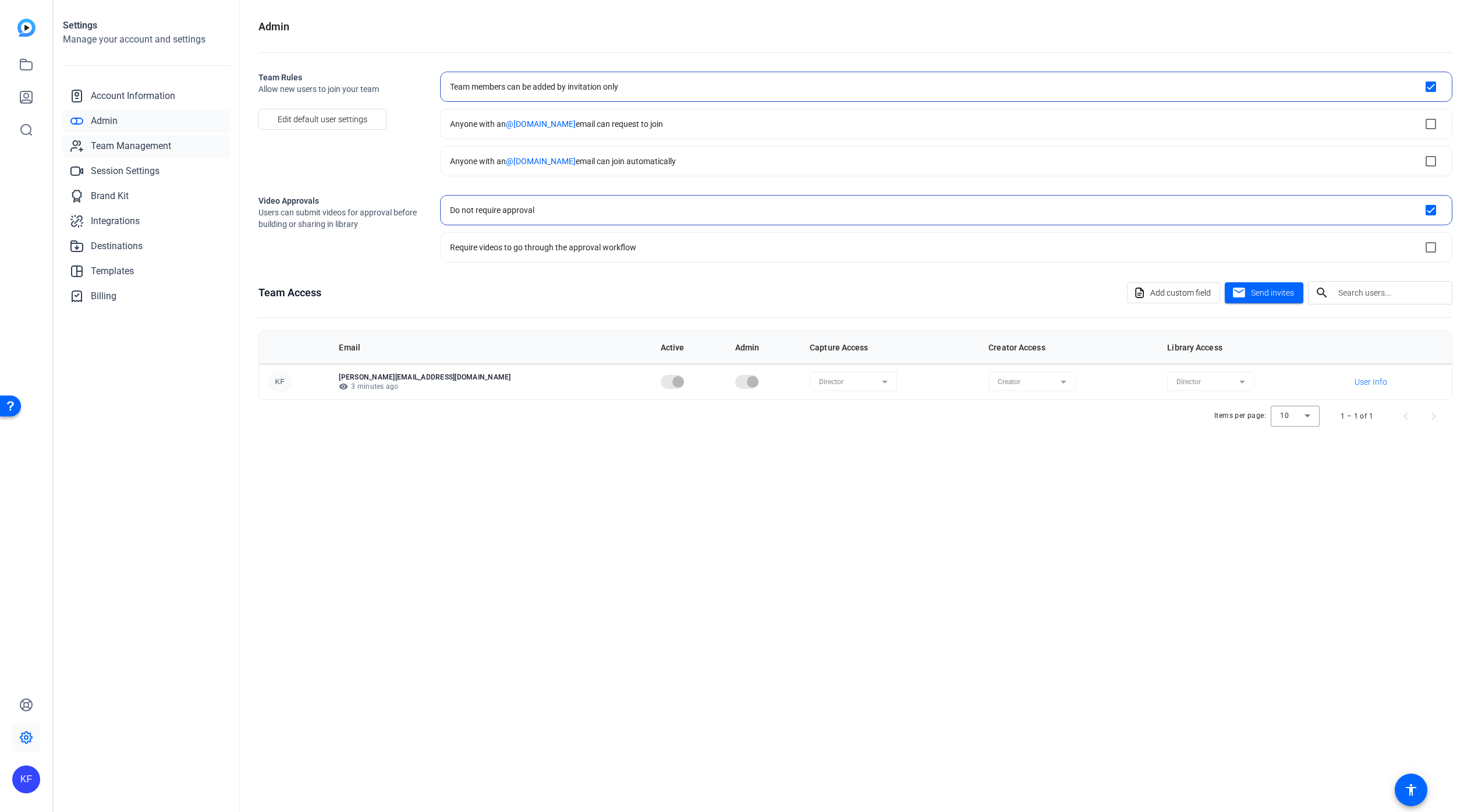
click at [131, 143] on span "Team Management" at bounding box center [131, 146] width 80 height 14
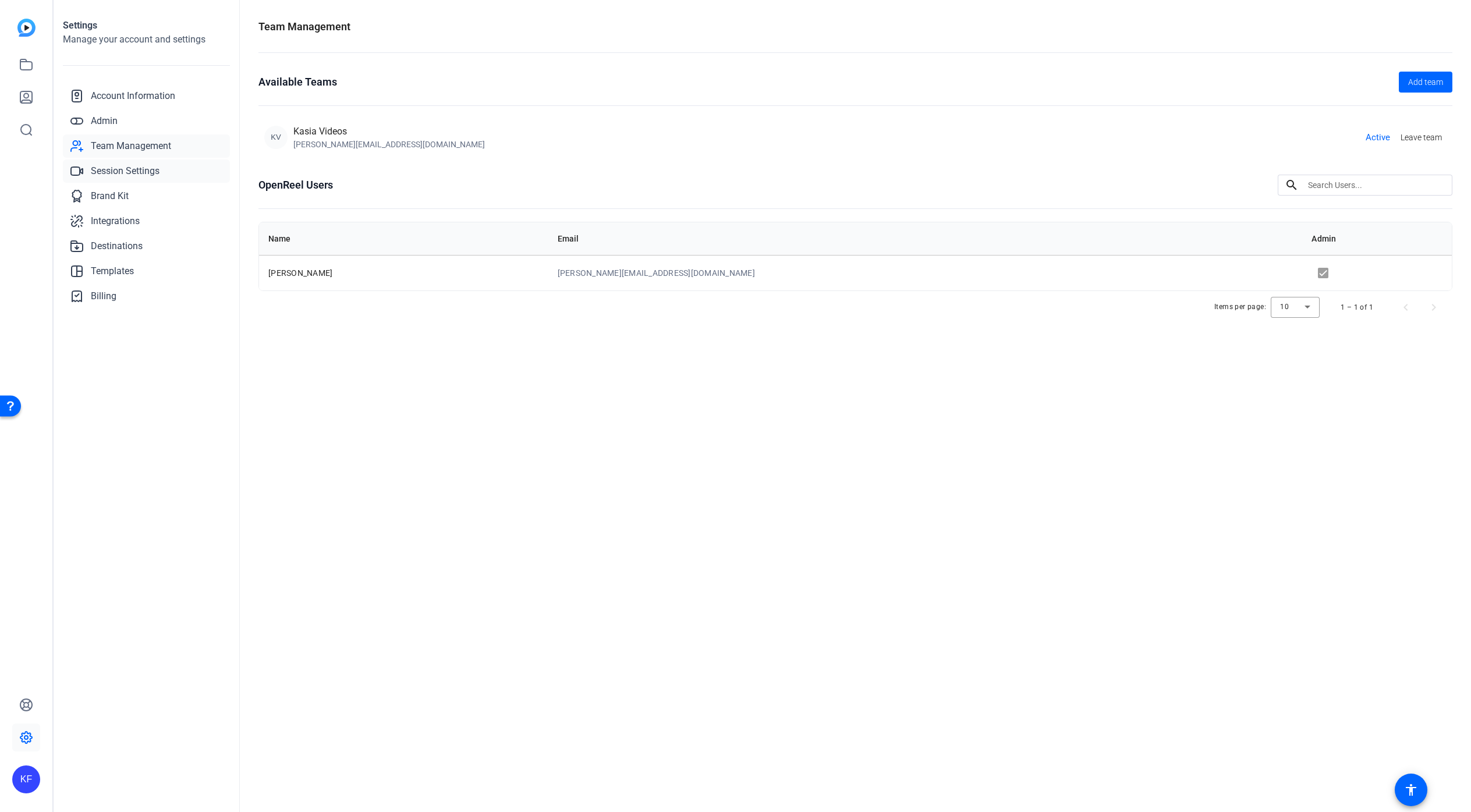
click at [151, 169] on span "Session Settings" at bounding box center [124, 171] width 68 height 14
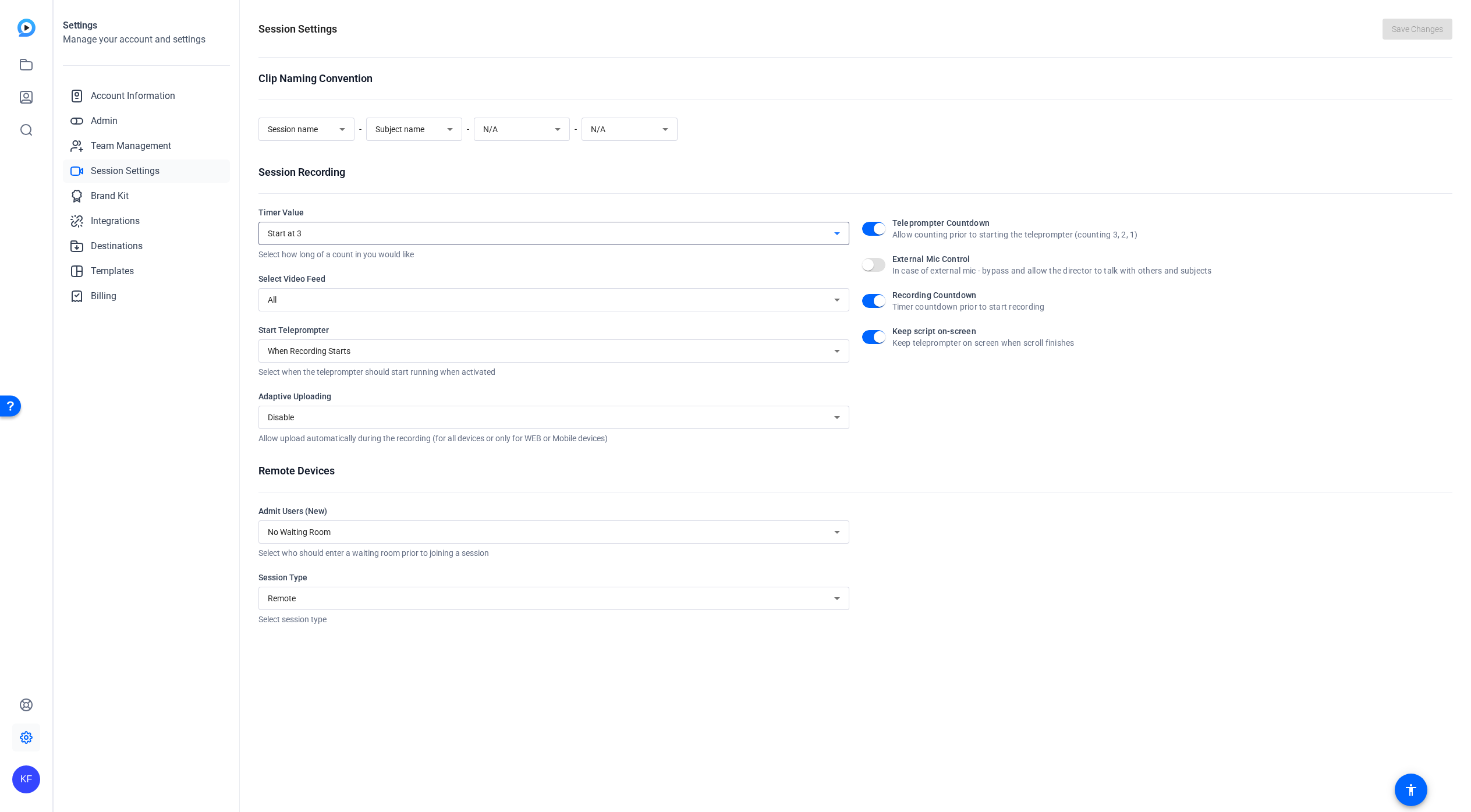
click at [769, 232] on div "Start at 3" at bounding box center [550, 234] width 566 height 14
click at [766, 134] on div at bounding box center [736, 406] width 1471 height 812
click at [334, 306] on div "All" at bounding box center [550, 300] width 566 height 14
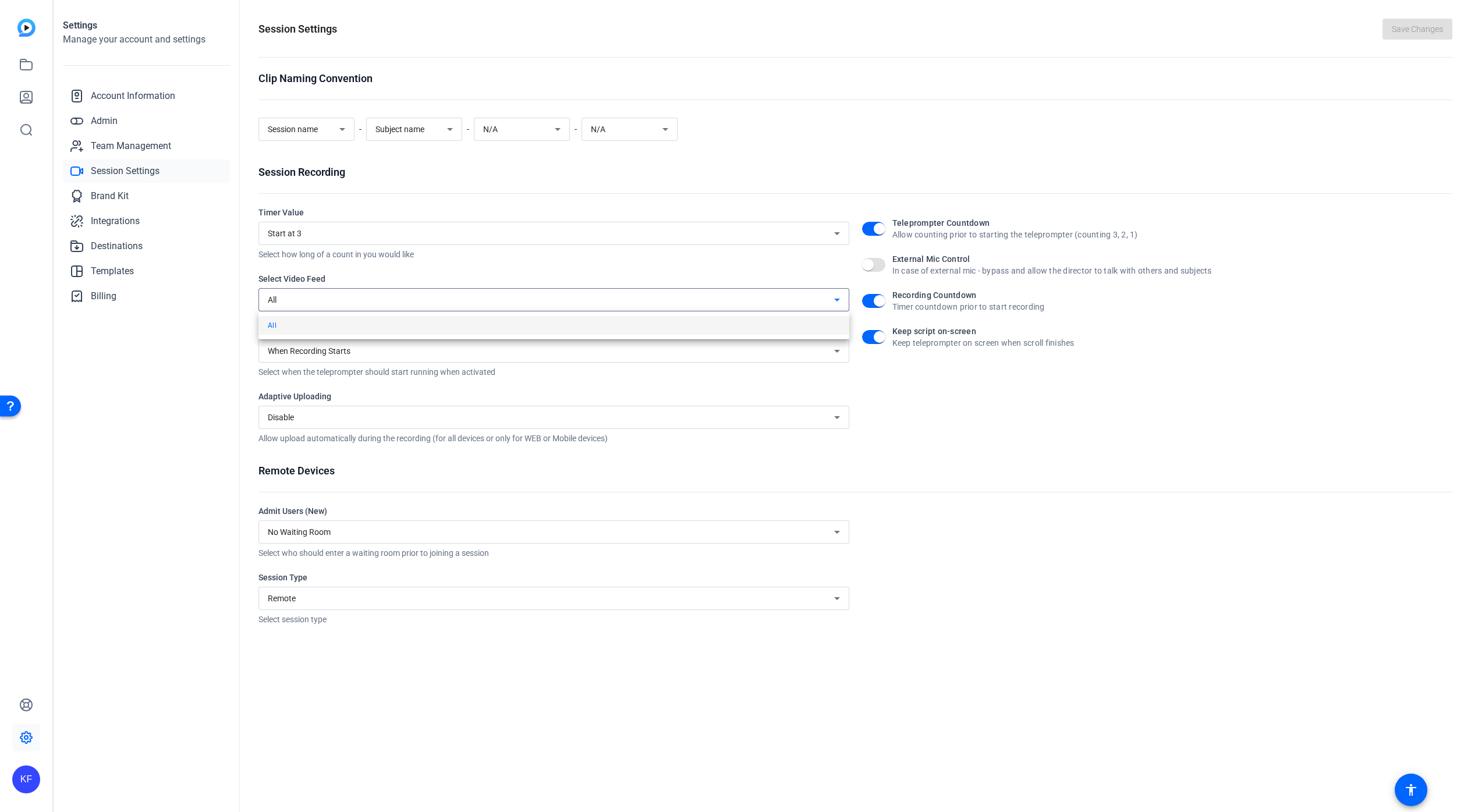
click at [192, 313] on div at bounding box center [736, 406] width 1471 height 812
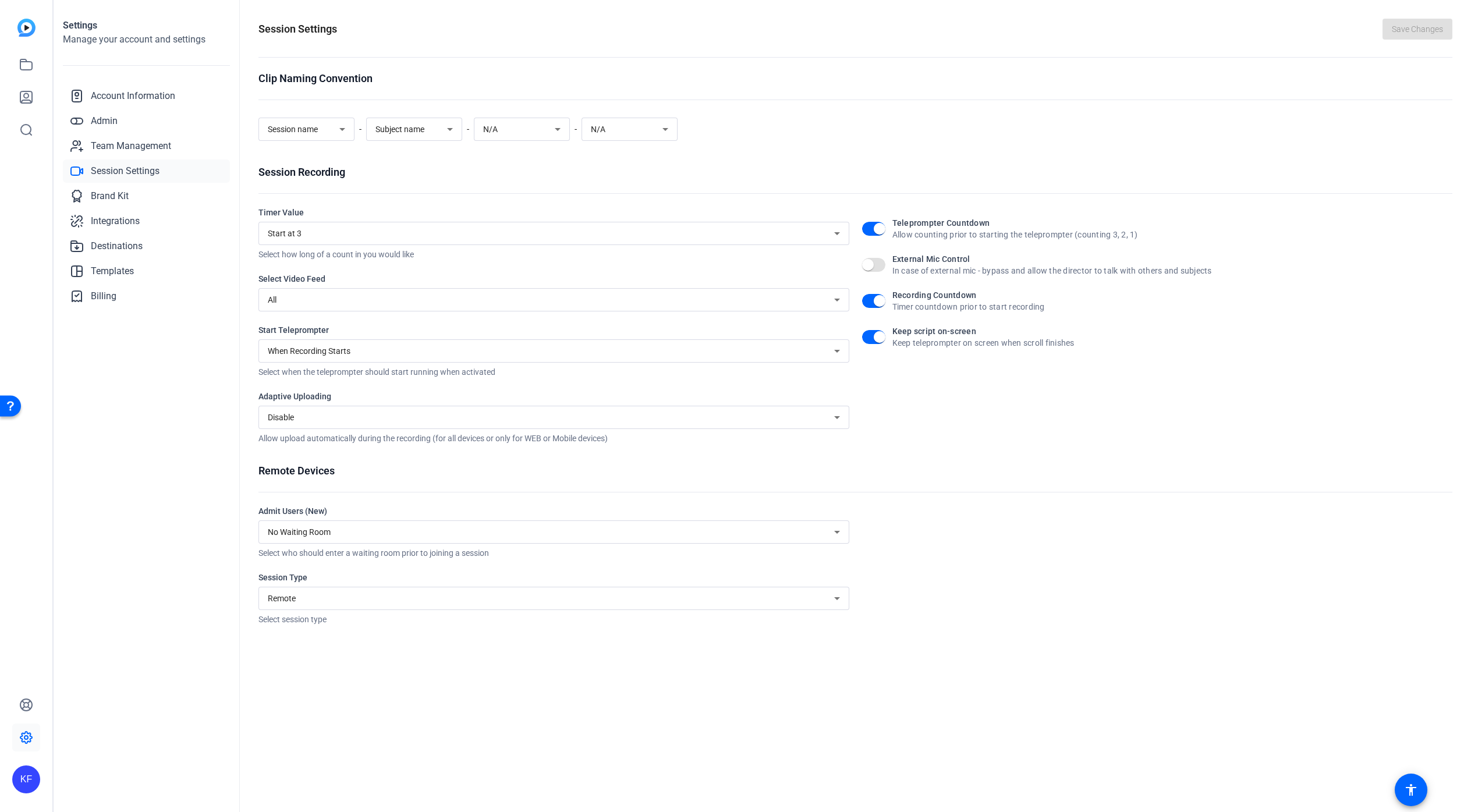
click at [345, 422] on div "Disable" at bounding box center [550, 417] width 566 height 14
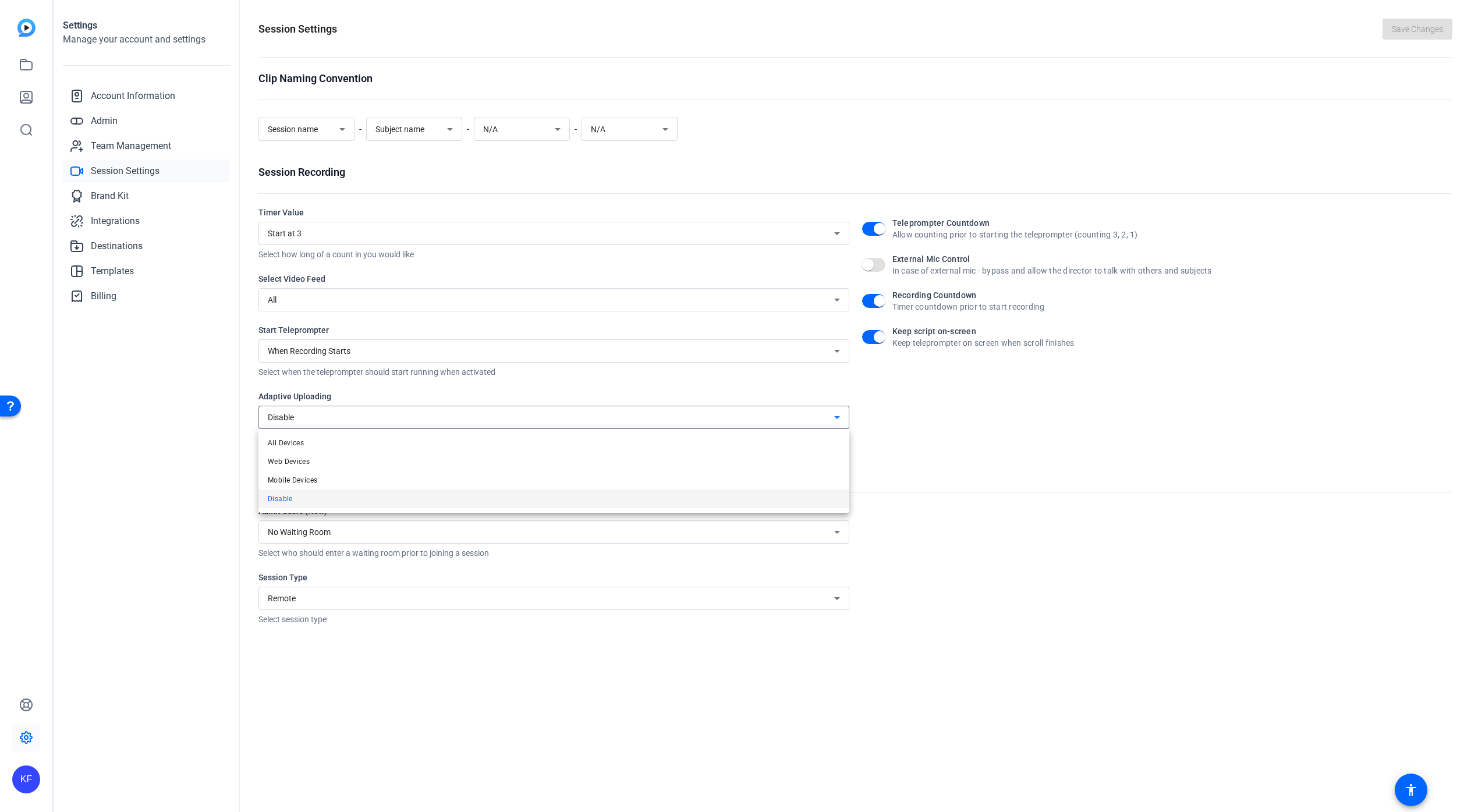
click at [230, 411] on div at bounding box center [736, 406] width 1471 height 812
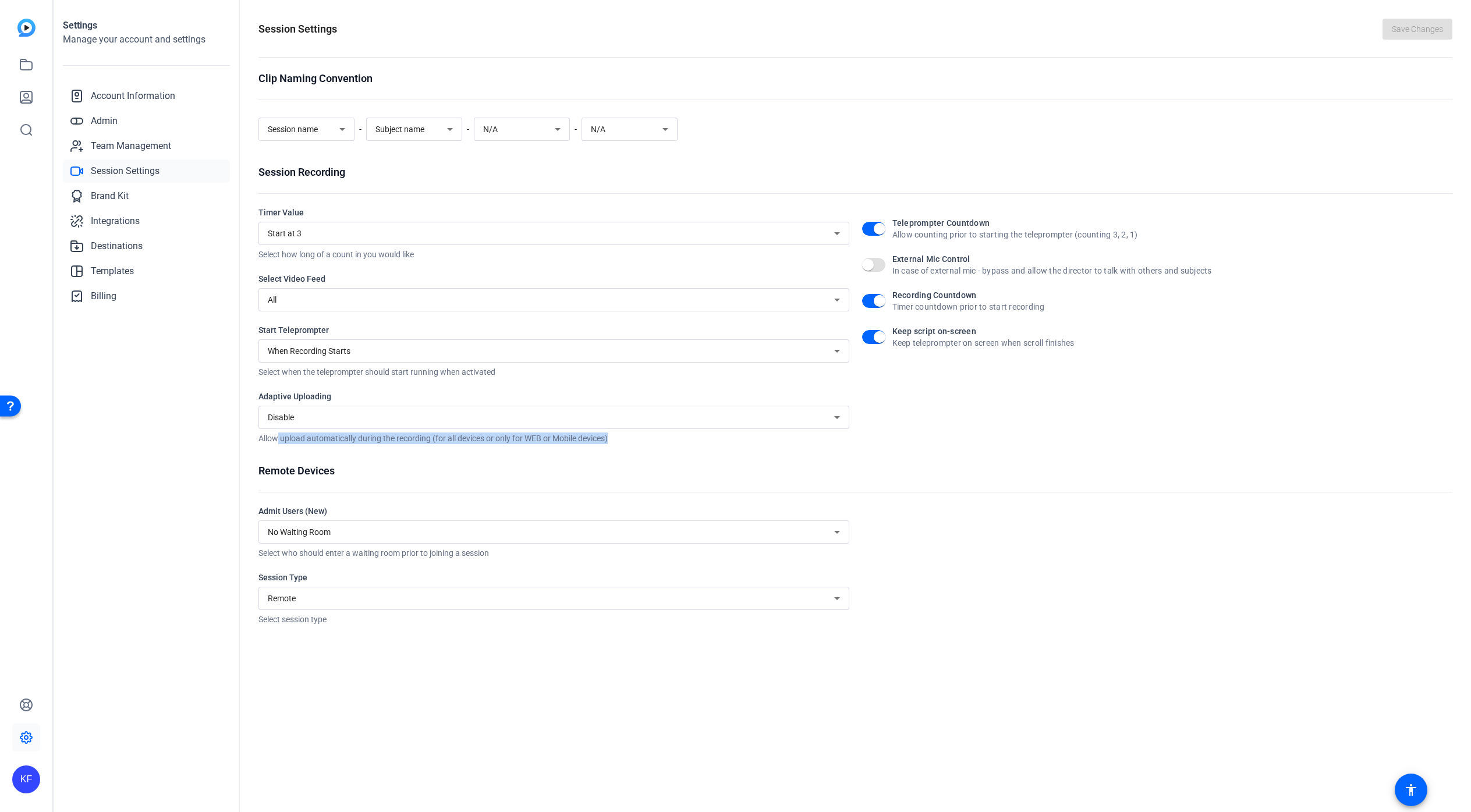
drag, startPoint x: 279, startPoint y: 438, endPoint x: 594, endPoint y: 443, distance: 315.0
click at [615, 440] on div "Allow upload automatically during the recording (for all devices or only for WE…" at bounding box center [554, 438] width 591 height 12
click at [115, 193] on span "Brand Kit" at bounding box center [109, 196] width 38 height 14
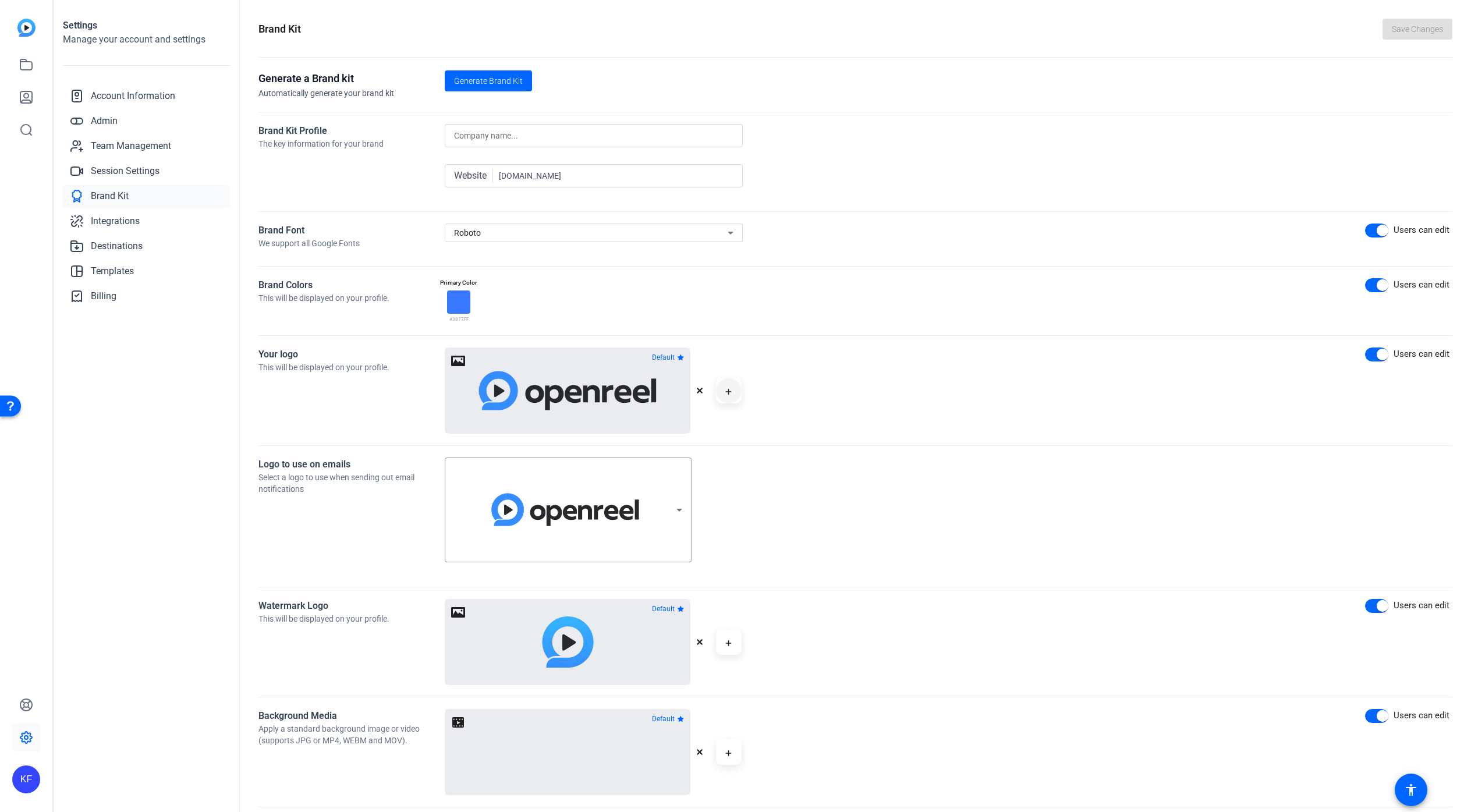
click at [733, 391] on span "button" at bounding box center [729, 390] width 28 height 28
click at [700, 390] on icon "button" at bounding box center [700, 390] width 6 height 6
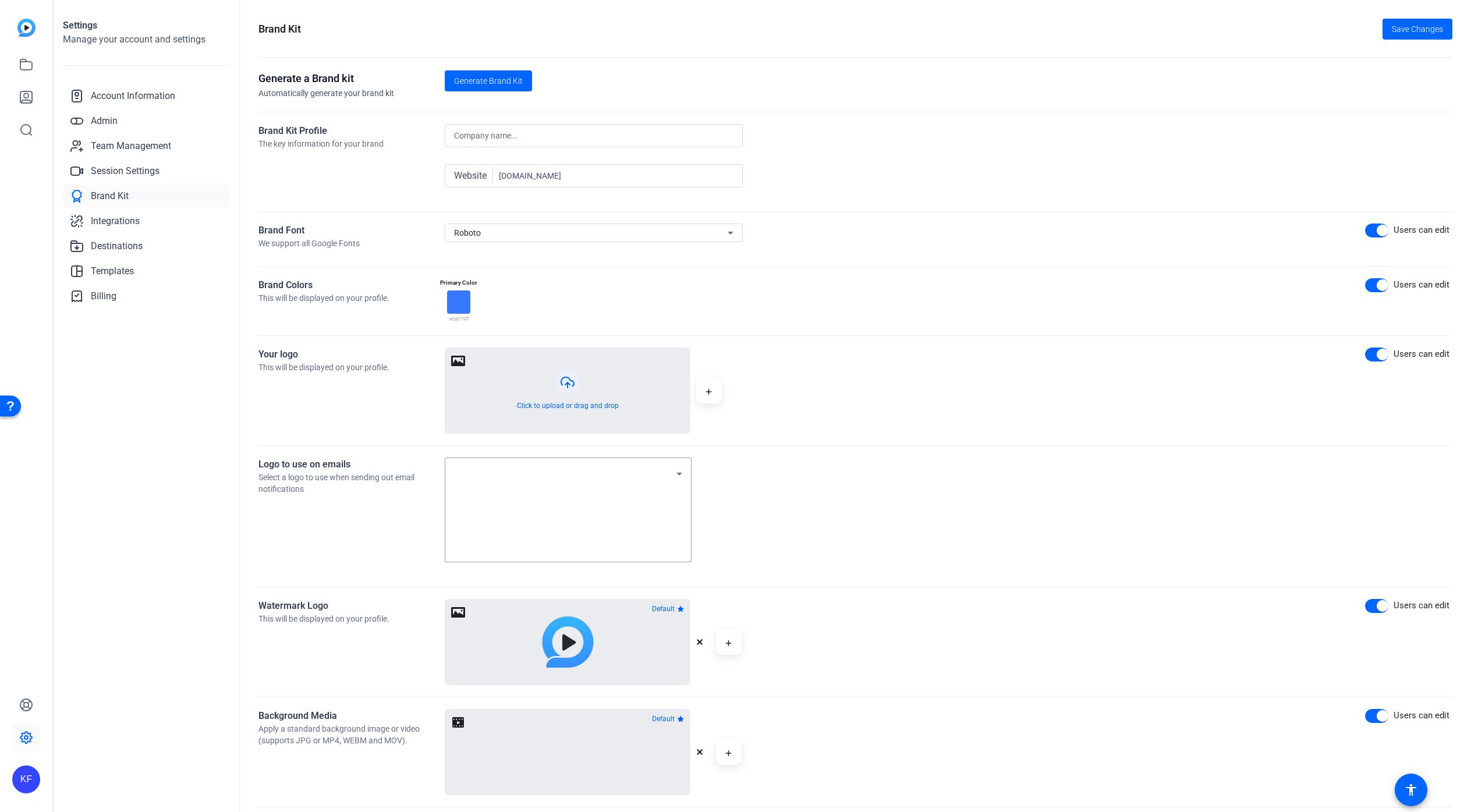
click at [592, 391] on button "button" at bounding box center [568, 390] width 245 height 85
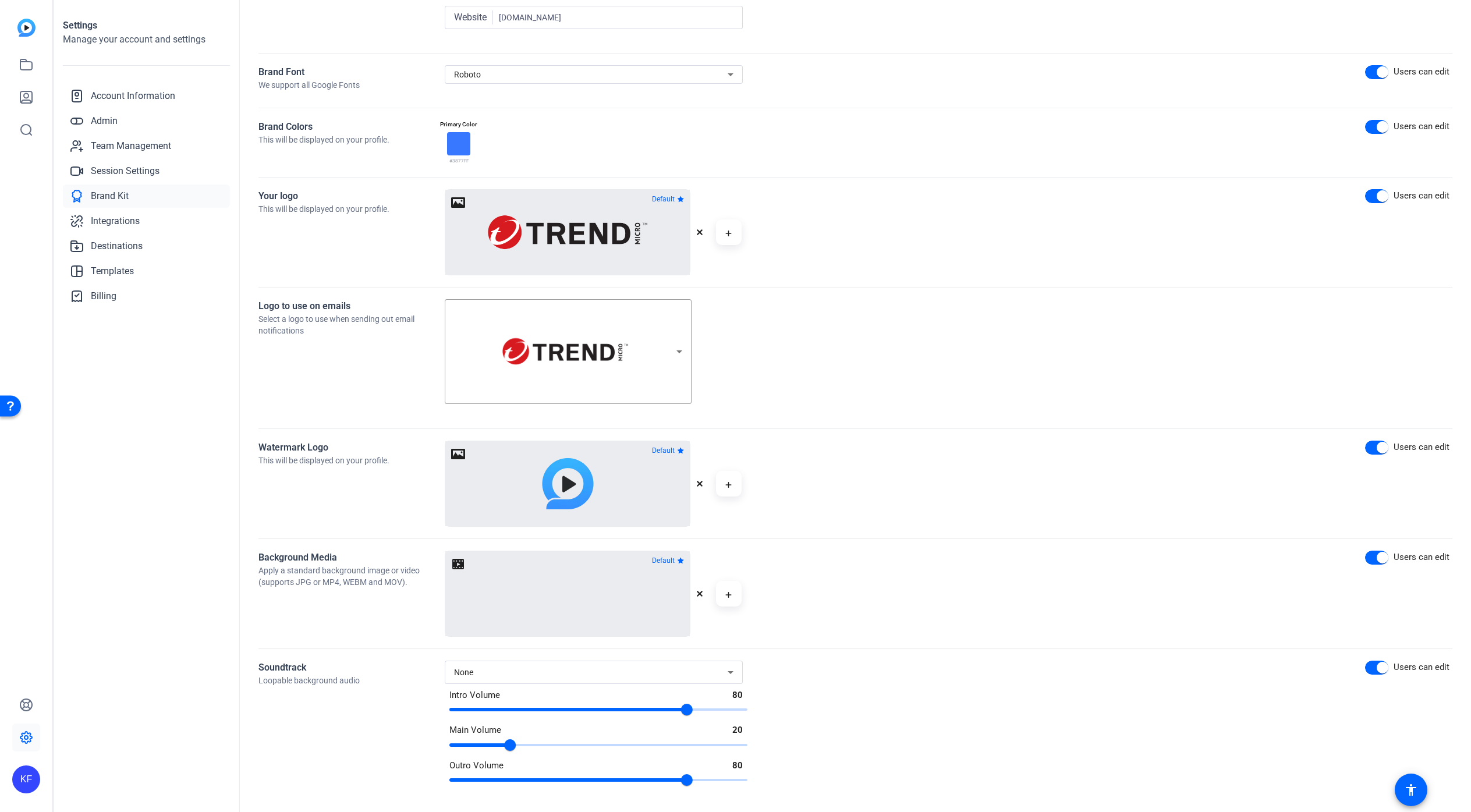
scroll to position [158, 0]
click at [700, 484] on icon "button" at bounding box center [700, 484] width 7 height 7
click at [624, 484] on button "button" at bounding box center [568, 484] width 245 height 85
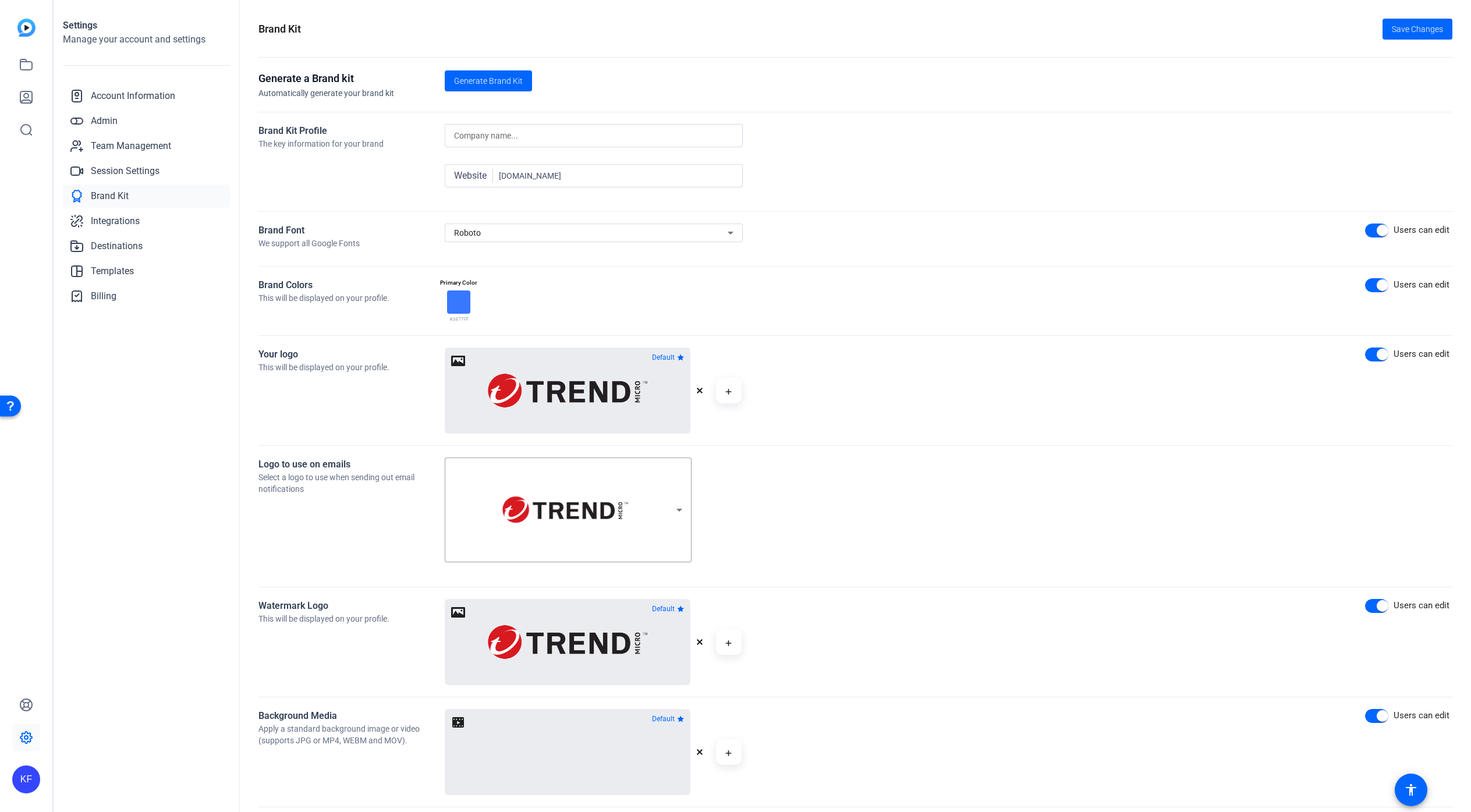
scroll to position [0, 0]
drag, startPoint x: 462, startPoint y: 281, endPoint x: 464, endPoint y: 303, distance: 22.1
click at [462, 281] on div "Primary Color" at bounding box center [458, 283] width 43 height 9
click at [462, 309] on div at bounding box center [459, 302] width 24 height 23
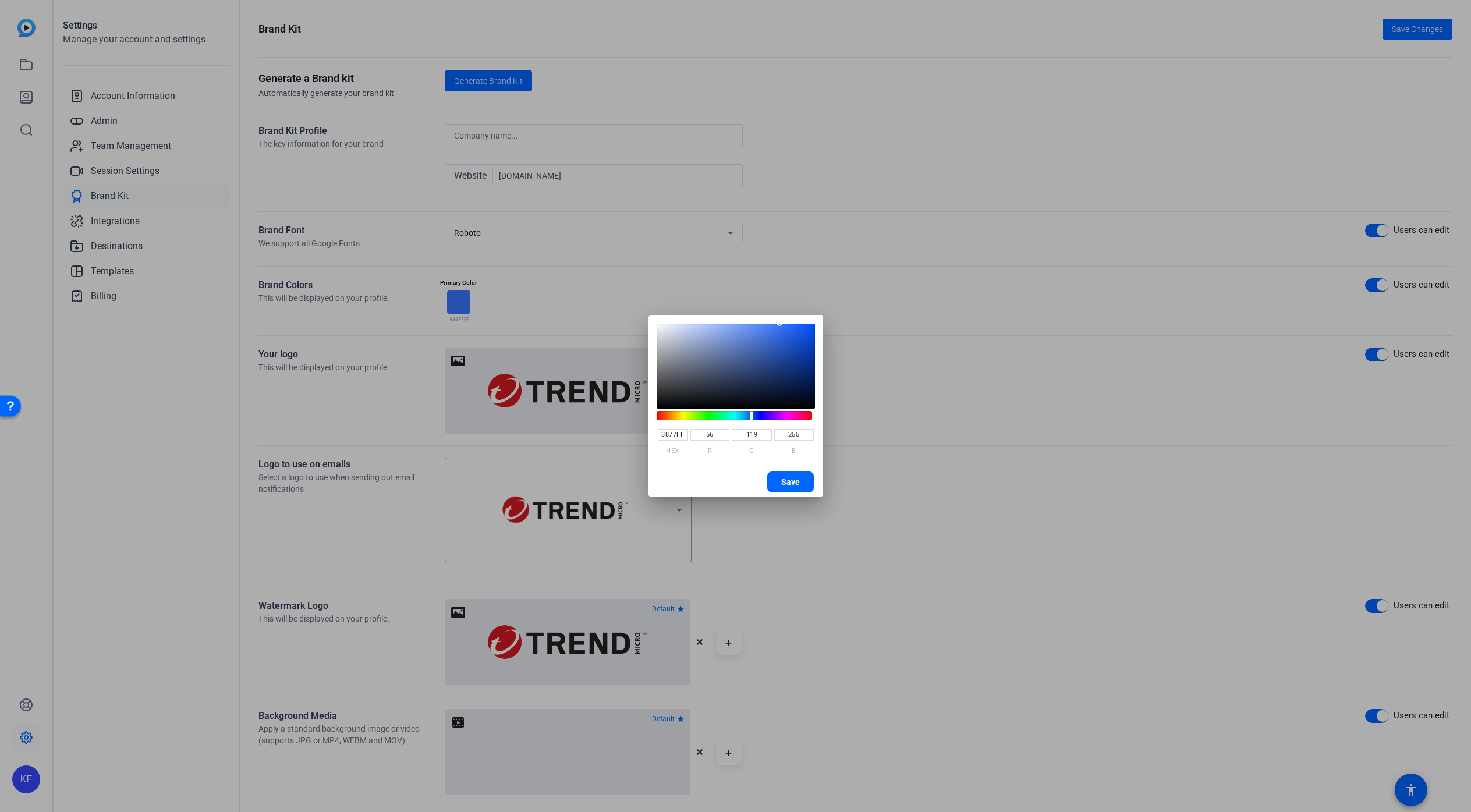
drag, startPoint x: 682, startPoint y: 435, endPoint x: 608, endPoint y: 436, distance: 74.0
click at [608, 436] on div "3877FF HEX 56 R 119 G 255 B Save" at bounding box center [736, 406] width 1471 height 812
click at [684, 435] on input "3877FF" at bounding box center [673, 435] width 30 height 12
drag, startPoint x: 683, startPoint y: 435, endPoint x: 595, endPoint y: 434, distance: 88.0
click at [597, 433] on div "3877FF HEX 56 R 119 G 255 B Save" at bounding box center [736, 406] width 1471 height 812
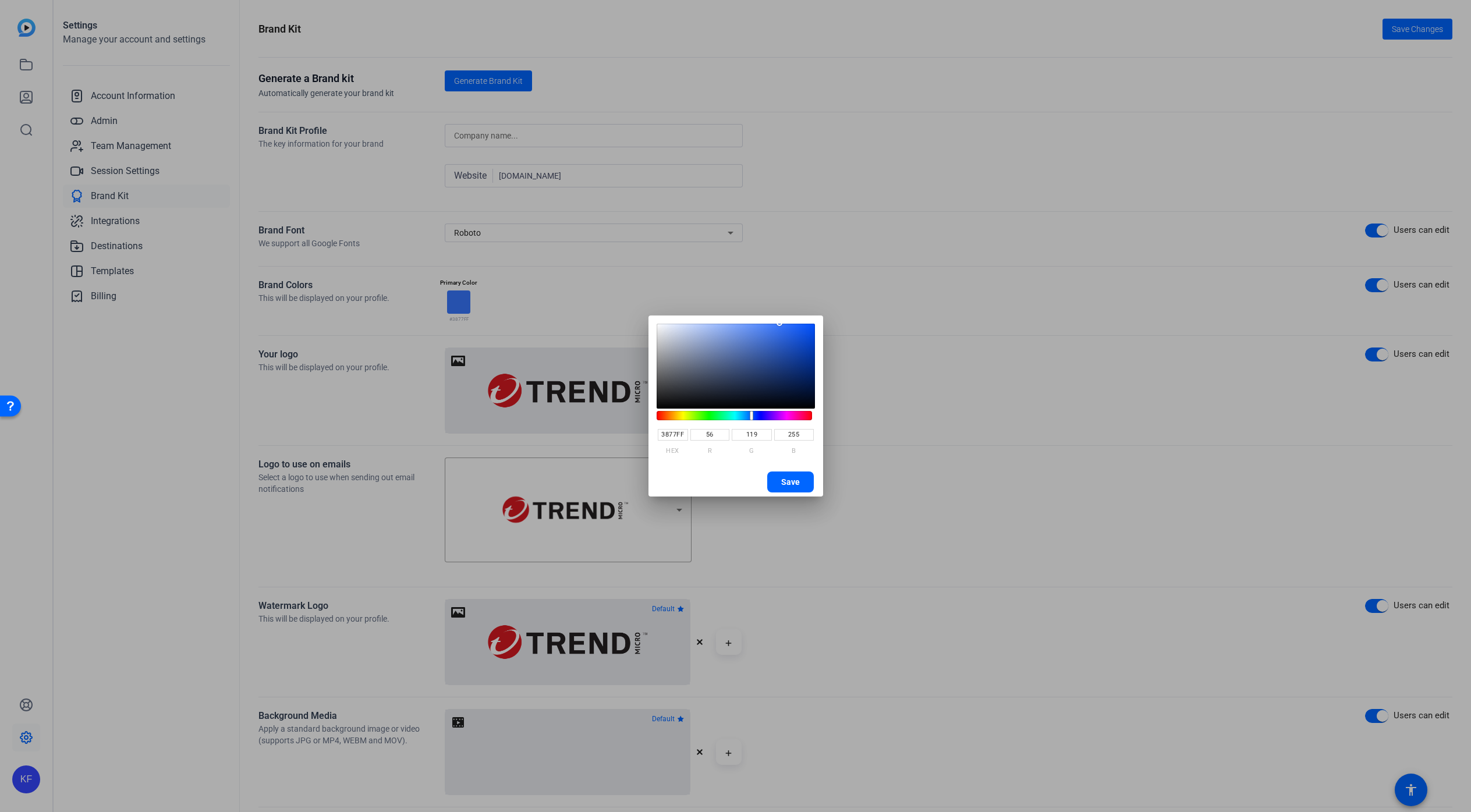
paste input "#D71920"
type input "D71920"
type input "215"
type input "25"
type input "32"
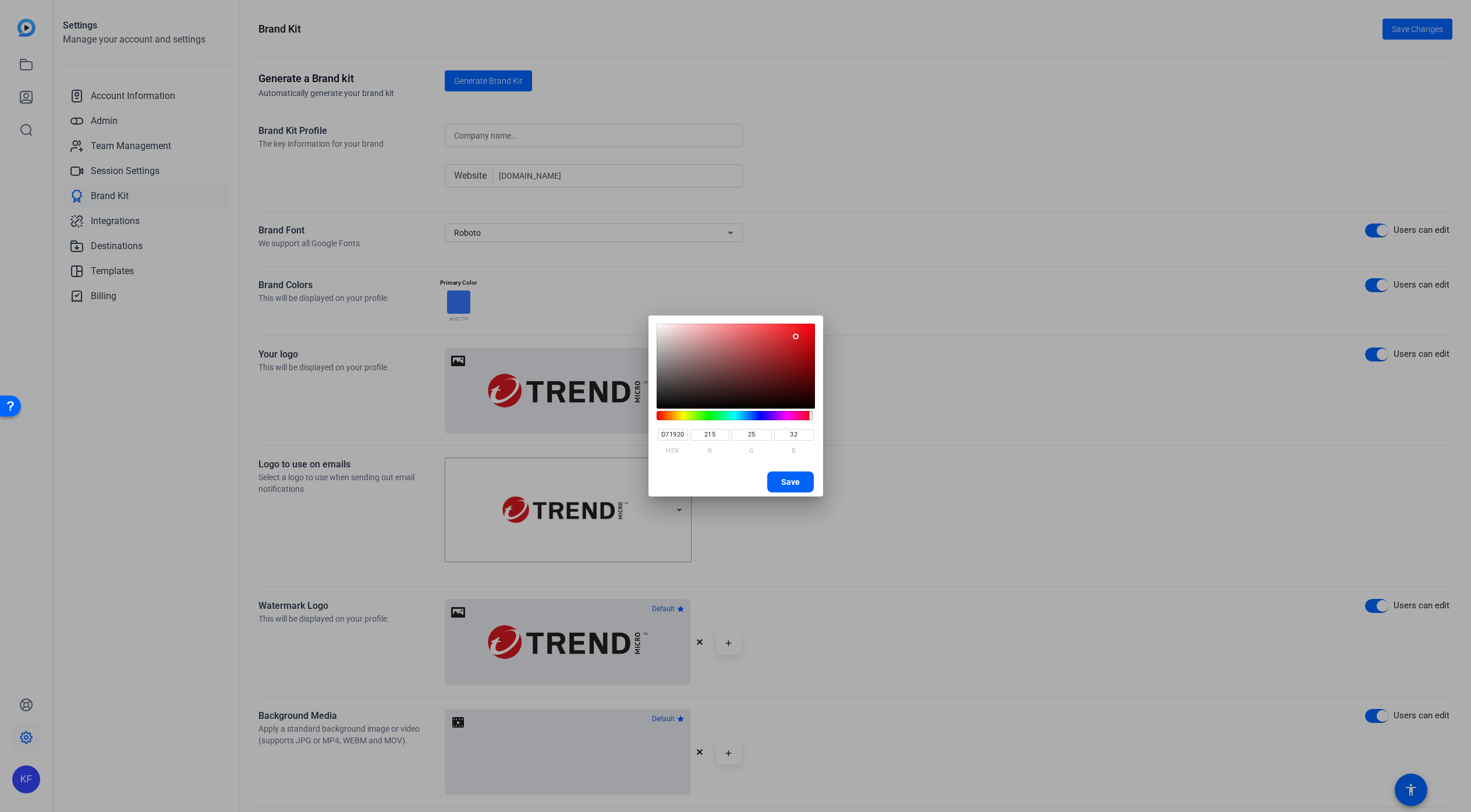
click at [797, 480] on span "Save" at bounding box center [790, 482] width 19 height 17
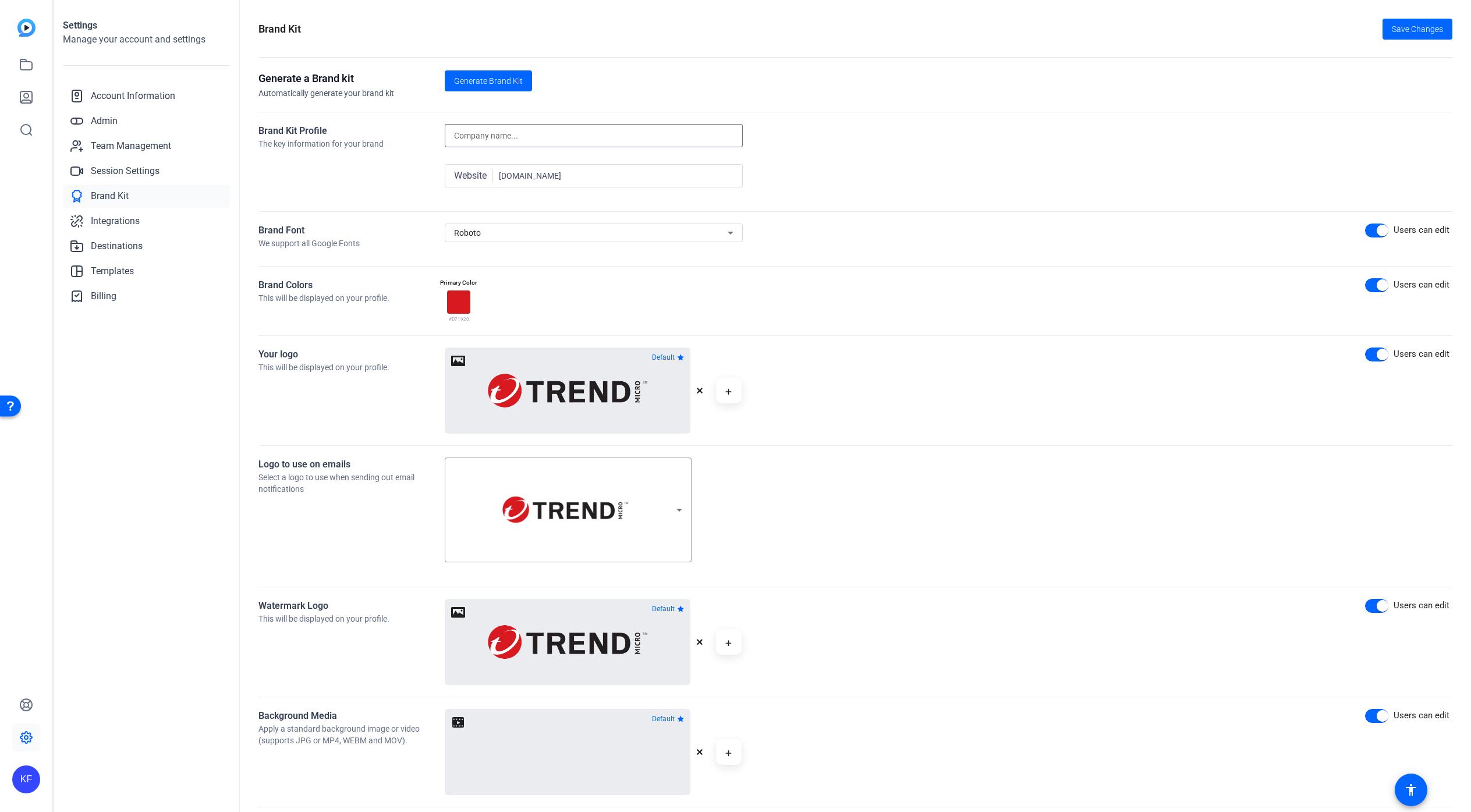
click at [479, 136] on input at bounding box center [594, 135] width 279 height 14
type input "Trend Micro"
click at [1398, 30] on span "Save Changes" at bounding box center [1418, 30] width 51 height 12
click at [122, 223] on span "Integrations" at bounding box center [115, 221] width 49 height 14
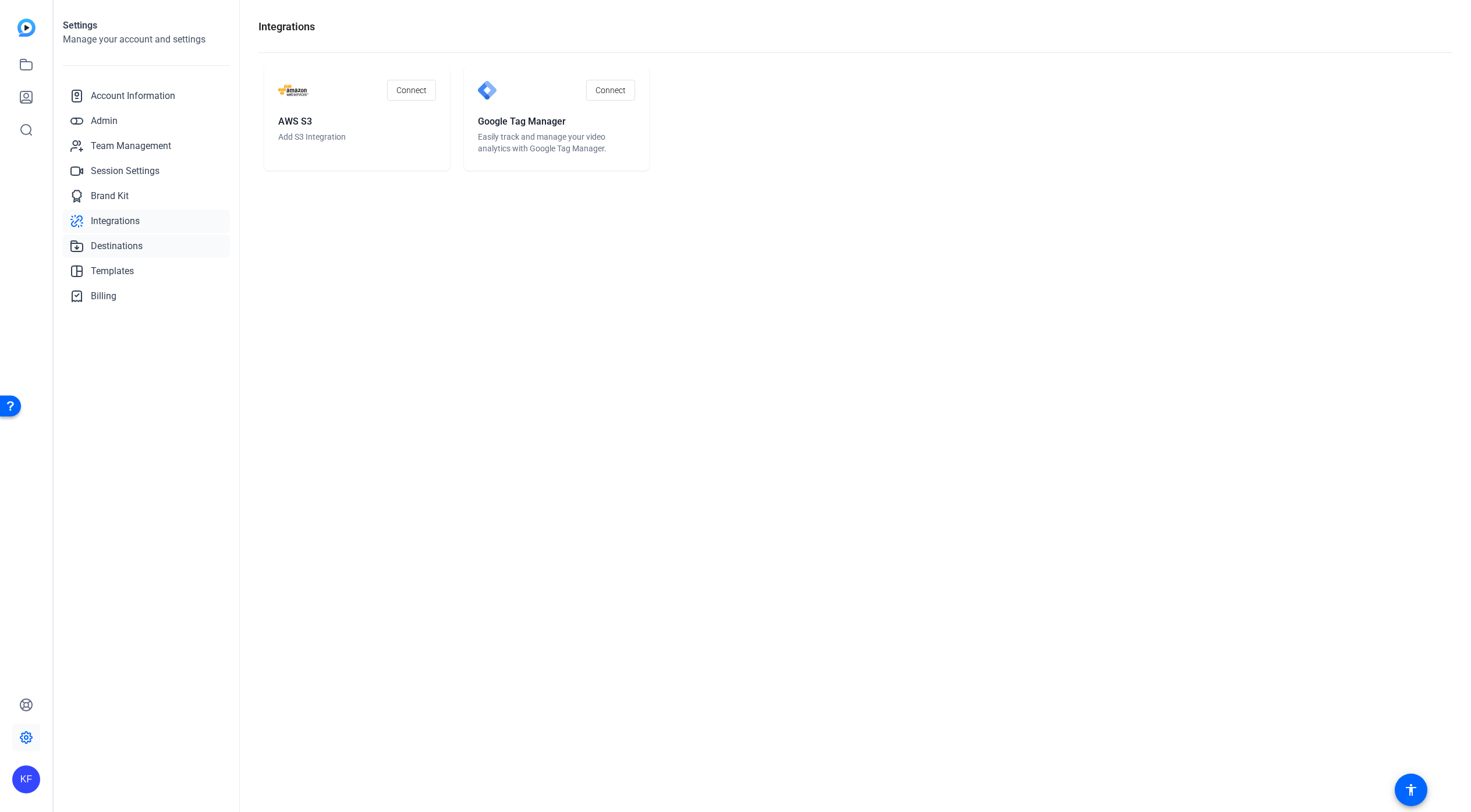
click at [138, 249] on span "Destinations" at bounding box center [116, 246] width 52 height 14
click at [127, 251] on span "Destinations" at bounding box center [116, 246] width 52 height 14
click at [120, 270] on span "Templates" at bounding box center [112, 271] width 43 height 14
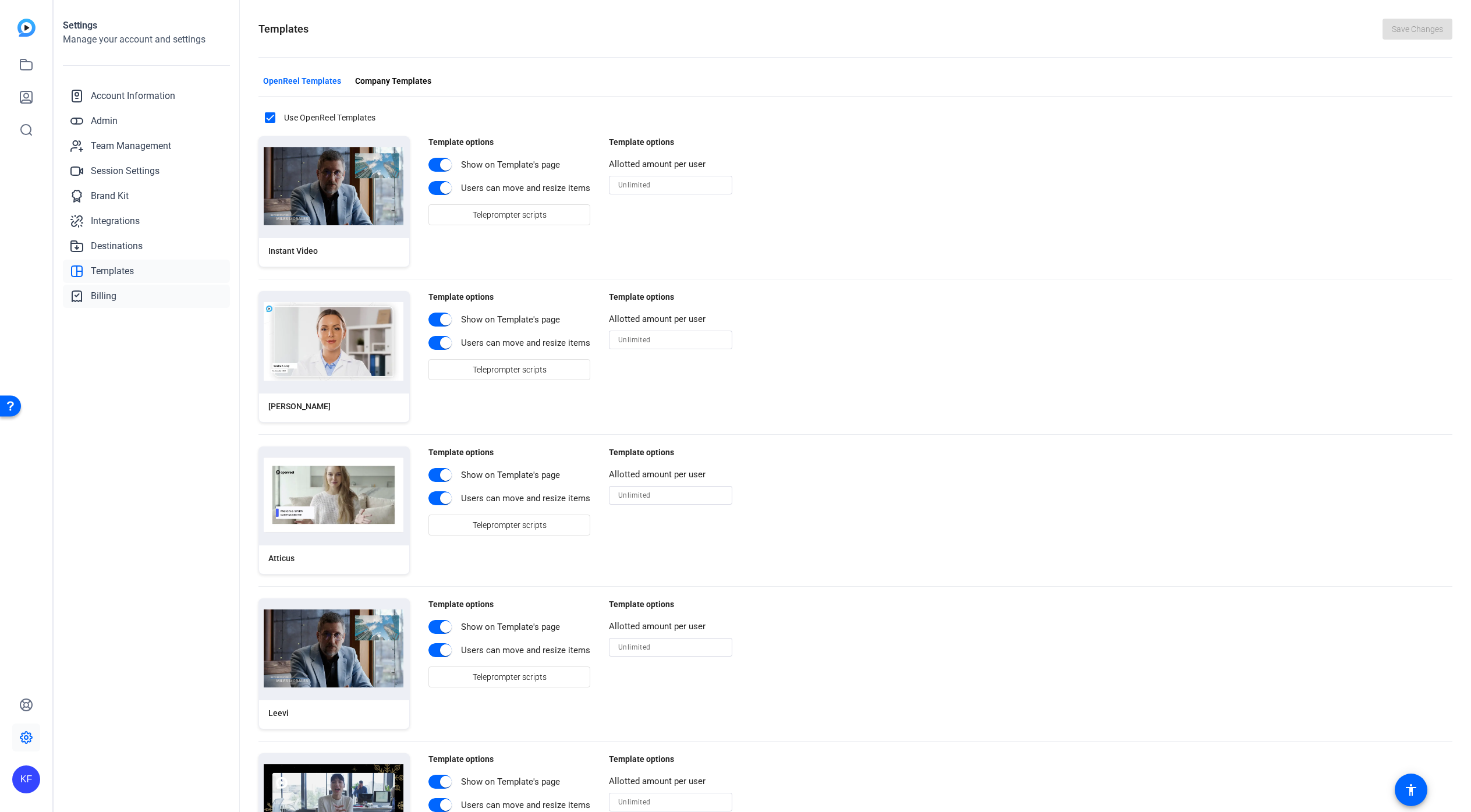
click at [104, 299] on span "Billing" at bounding box center [103, 296] width 26 height 14
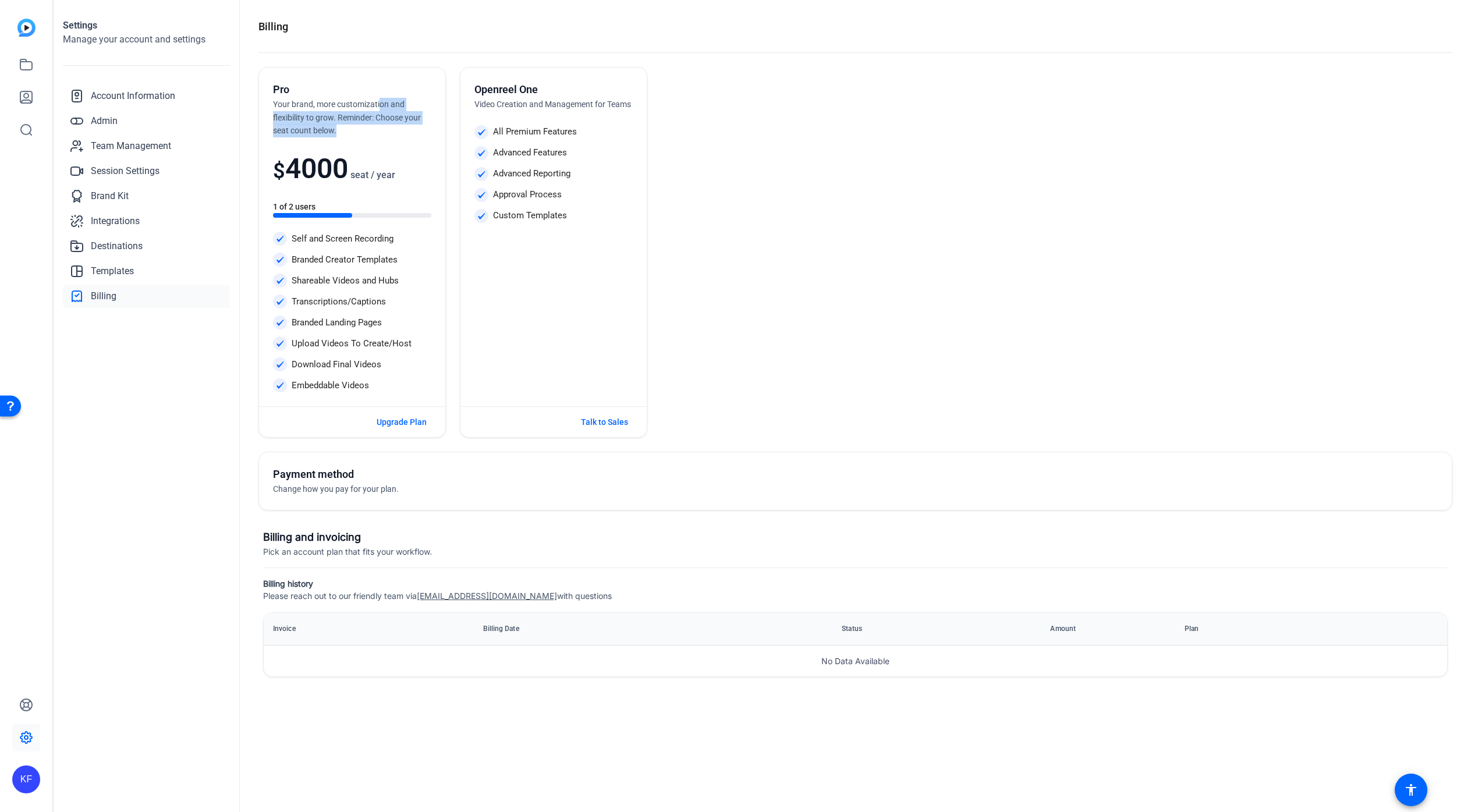
drag, startPoint x: 381, startPoint y: 102, endPoint x: 382, endPoint y: 123, distance: 21.0
click at [382, 123] on div "Pro Your brand, more customization and flexibility to grow. Reminder: Choose yo…" at bounding box center [352, 109] width 158 height 56
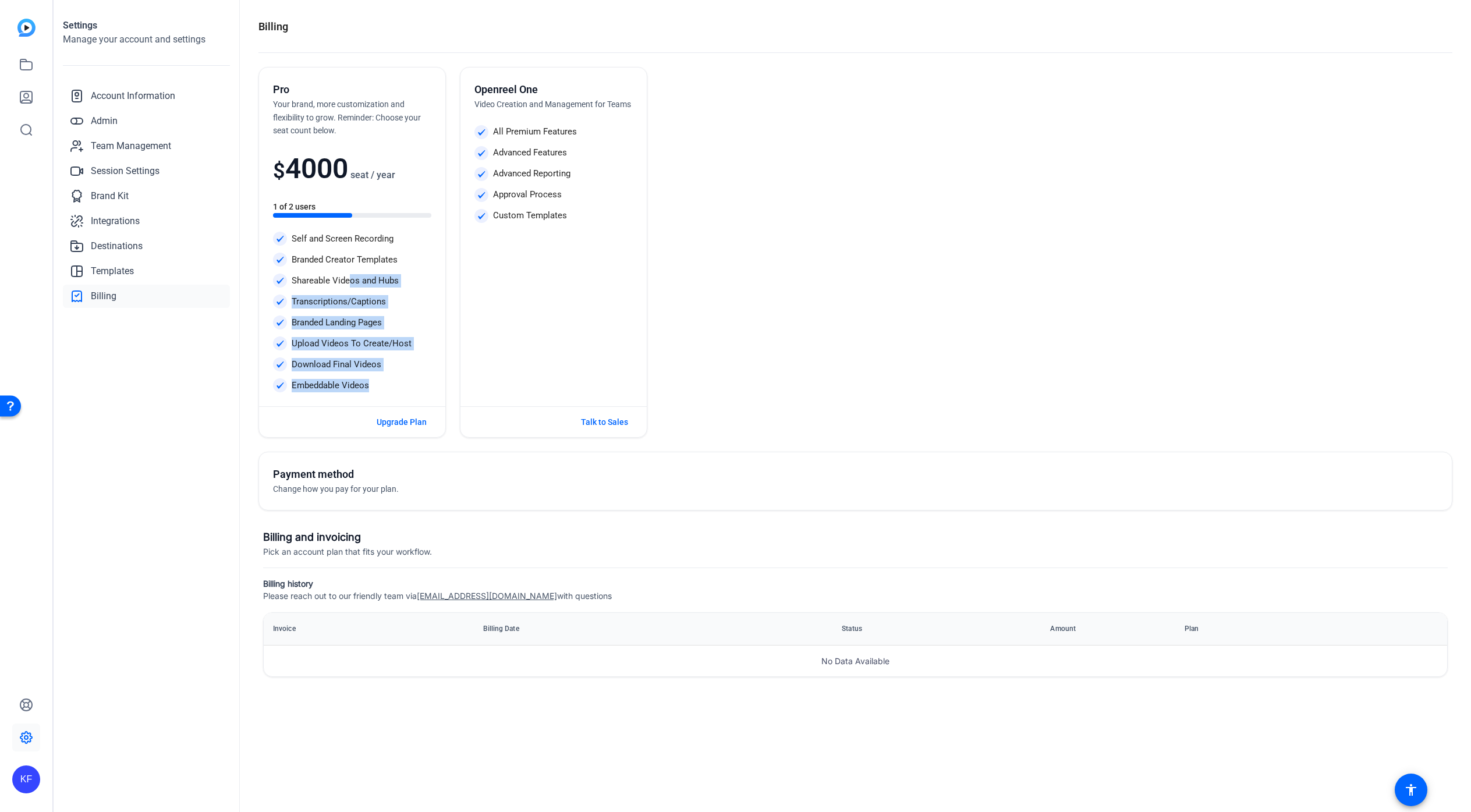
drag, startPoint x: 351, startPoint y: 278, endPoint x: 429, endPoint y: 390, distance: 136.5
click at [429, 390] on div "Self and Screen Recording Branded Creator Templates Shareable Videos and Hubs T…" at bounding box center [352, 312] width 158 height 160
click at [422, 370] on div "Self and Screen Recording Branded Creator Templates Shareable Videos and Hubs T…" at bounding box center [352, 312] width 158 height 160
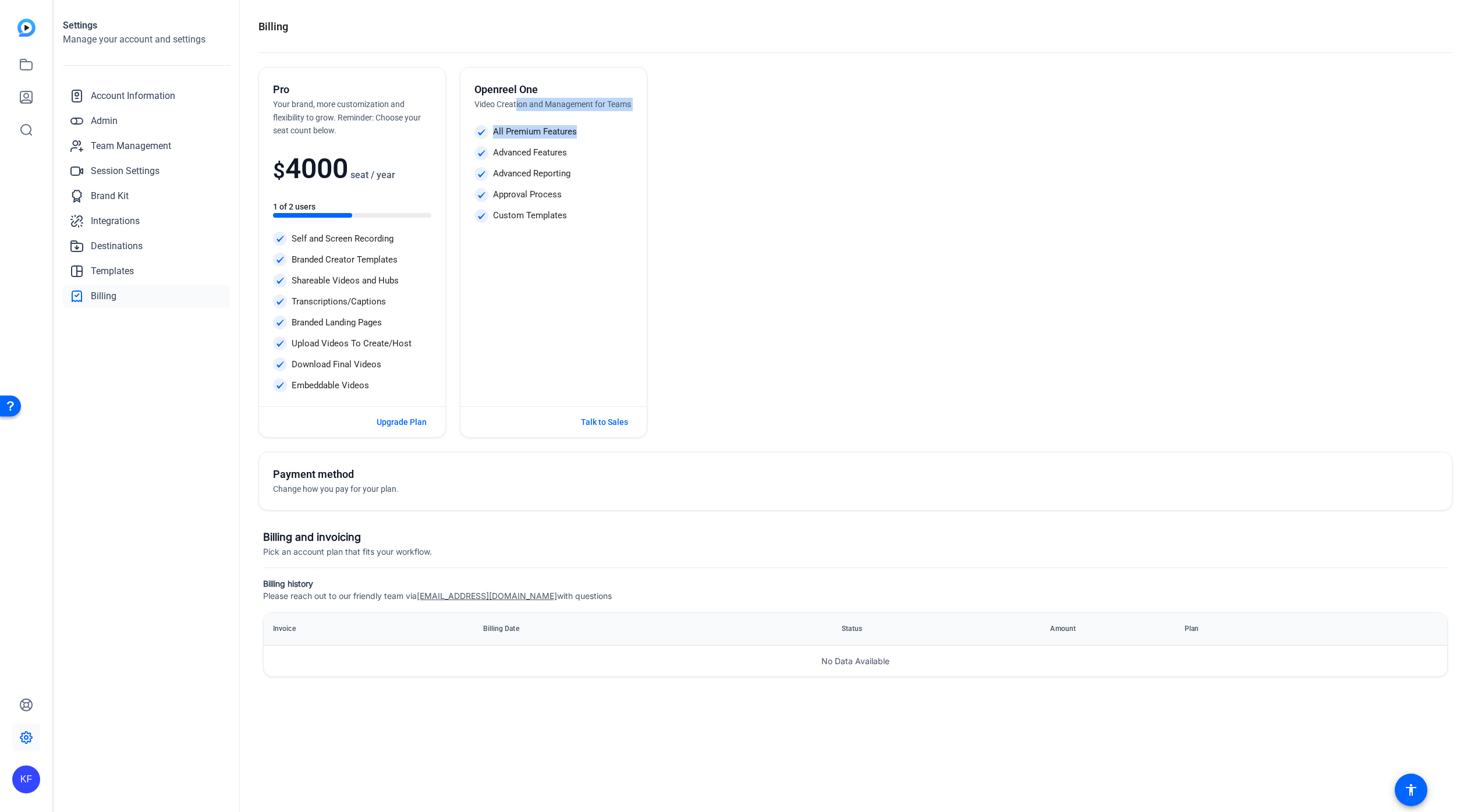
drag, startPoint x: 515, startPoint y: 102, endPoint x: 549, endPoint y: 140, distance: 51.0
click at [549, 140] on div "Openreel One Video Creation and Management for Teams All Premium Features Advan…" at bounding box center [553, 237] width 186 height 339
click at [583, 167] on div "Advanced Reporting" at bounding box center [553, 174] width 158 height 14
click at [28, 61] on icon at bounding box center [26, 64] width 14 height 14
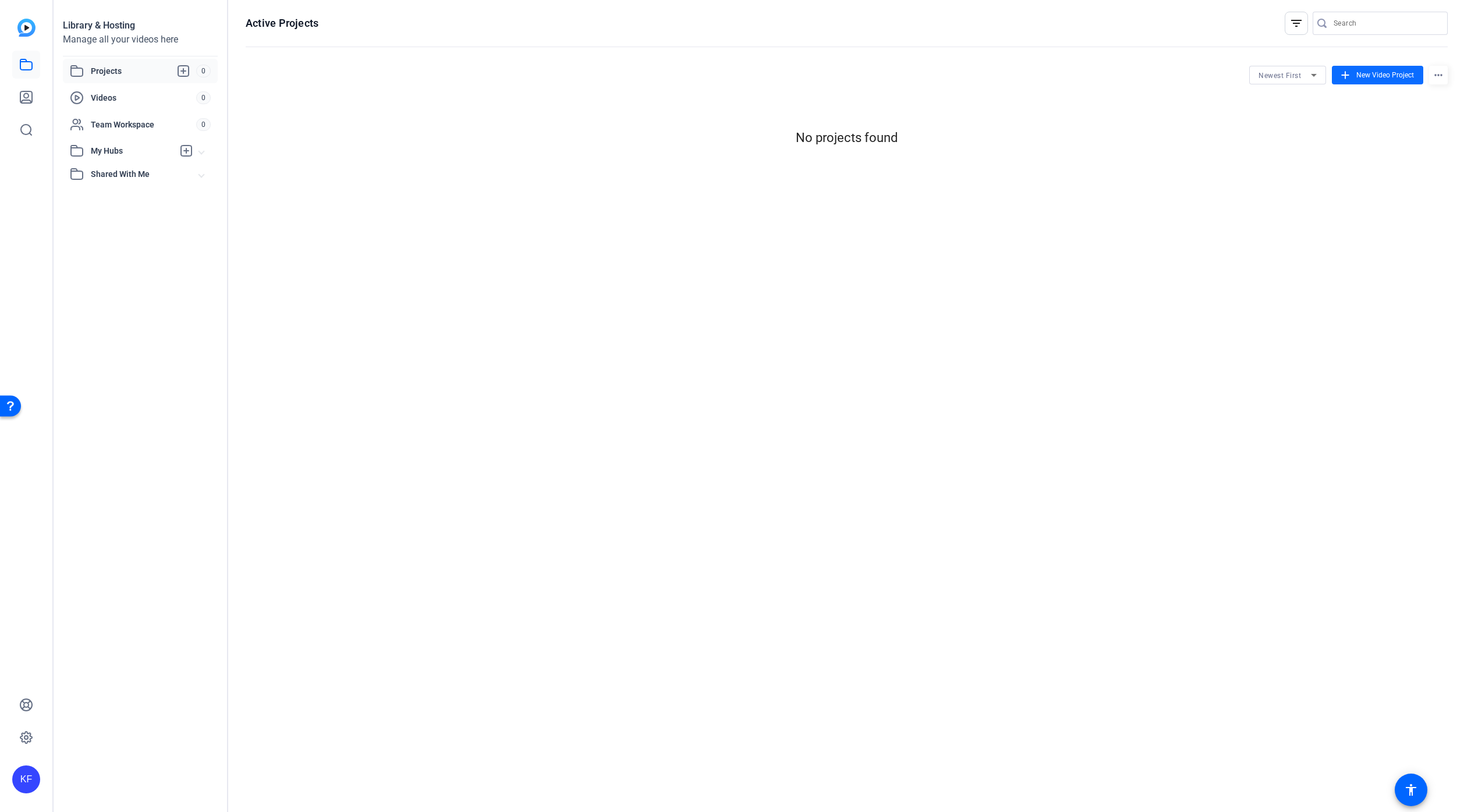
scroll to position [1, 0]
click at [1390, 73] on span "New Video Project" at bounding box center [1385, 75] width 57 height 10
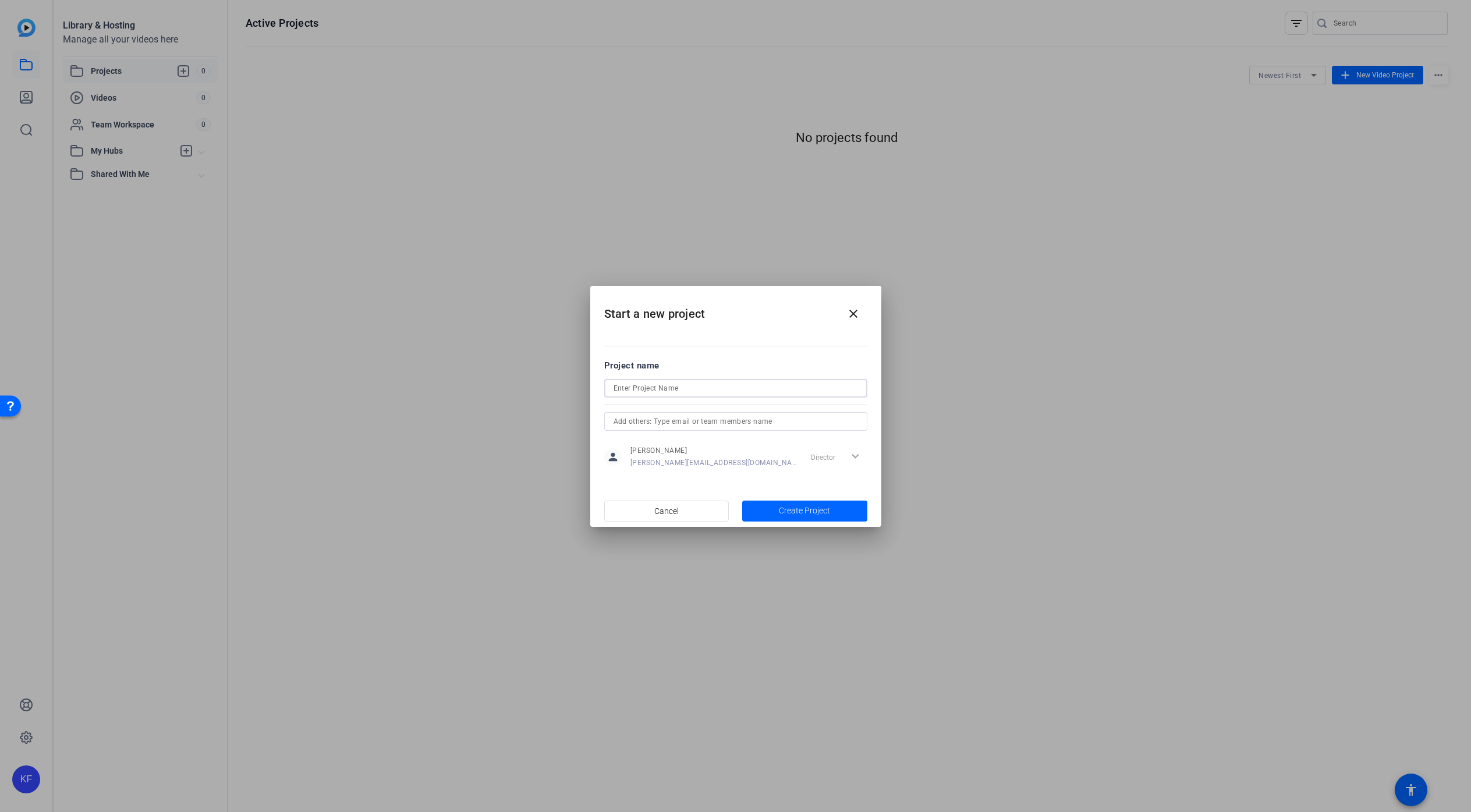
scroll to position [0, 0]
type input "Test"
type input "[EMAIL_ADDRESS][DOMAIN_NAME]"
drag, startPoint x: 623, startPoint y: 417, endPoint x: 672, endPoint y: 388, distance: 56.9
click at [555, 417] on div "Start a new project close Project name Test [EMAIL_ADDRESS][DOMAIN_NAME] person…" at bounding box center [736, 406] width 1471 height 812
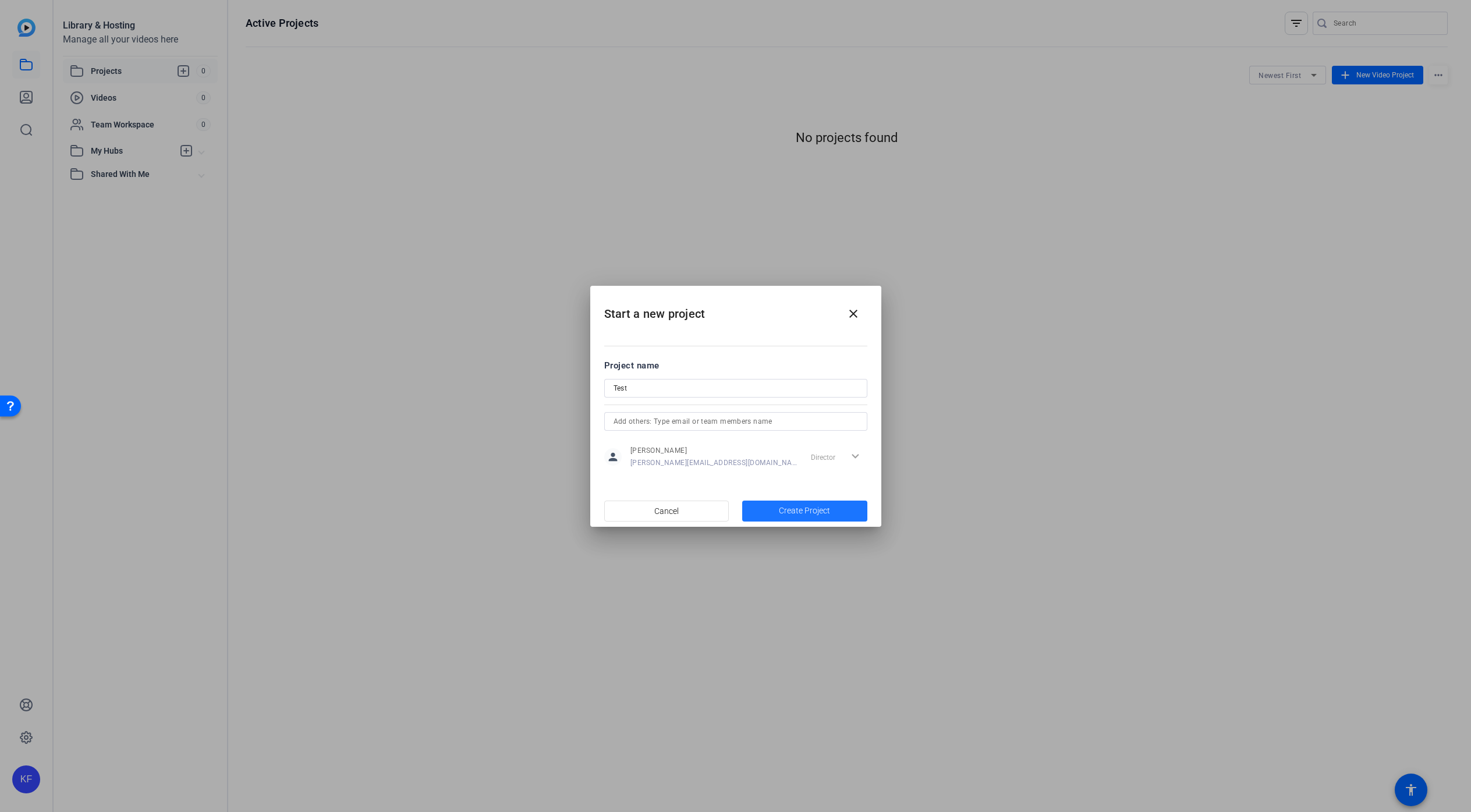
click at [800, 516] on span "Create Project" at bounding box center [805, 511] width 51 height 12
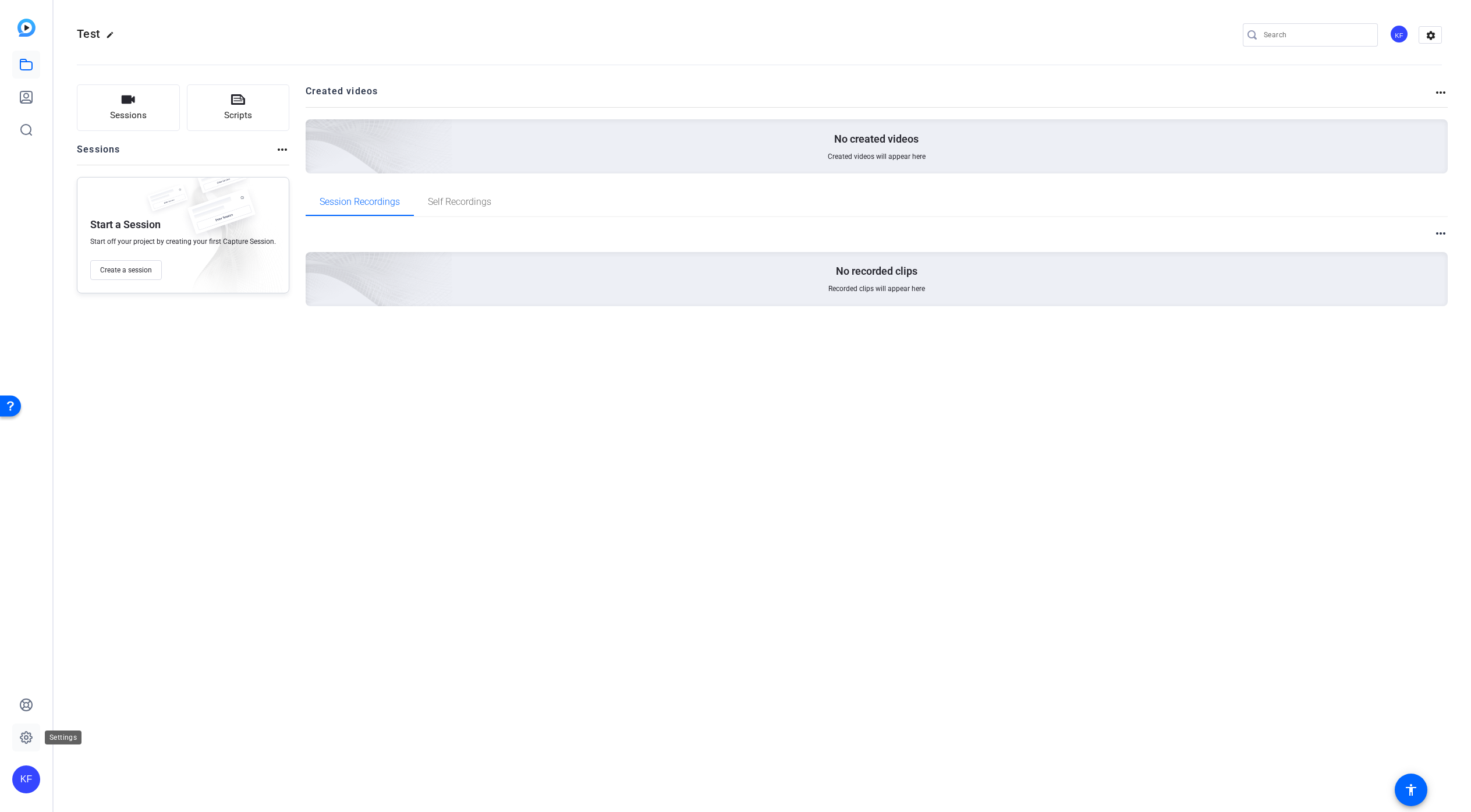
click at [28, 735] on icon at bounding box center [26, 737] width 14 height 14
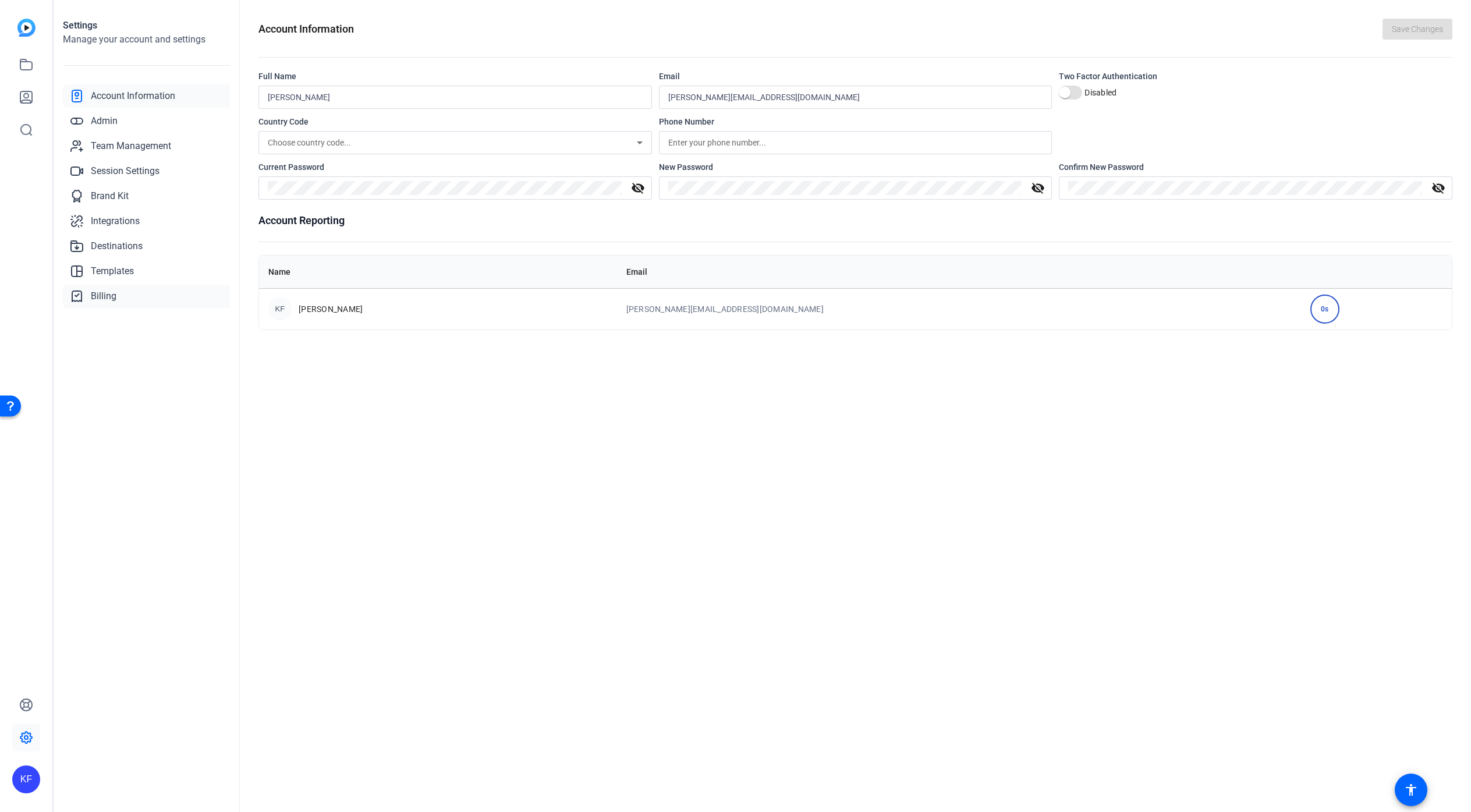
click at [111, 296] on span "Billing" at bounding box center [103, 296] width 26 height 14
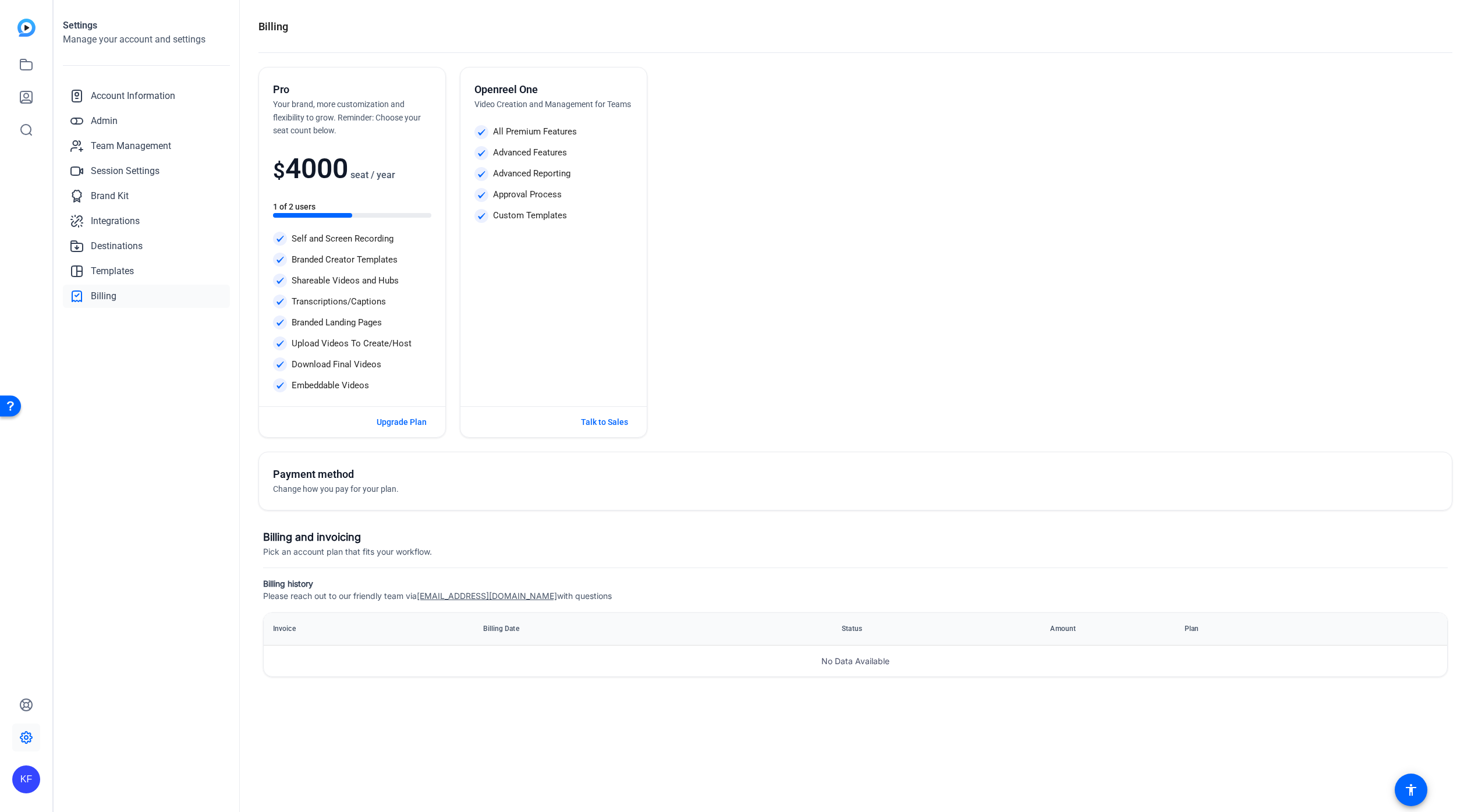
drag, startPoint x: 536, startPoint y: 100, endPoint x: 560, endPoint y: 225, distance: 127.3
click at [560, 225] on div "Openreel One Video Creation and Management for Teams All Premium Features Advan…" at bounding box center [553, 237] width 186 height 339
click at [35, 72] on link at bounding box center [26, 64] width 28 height 28
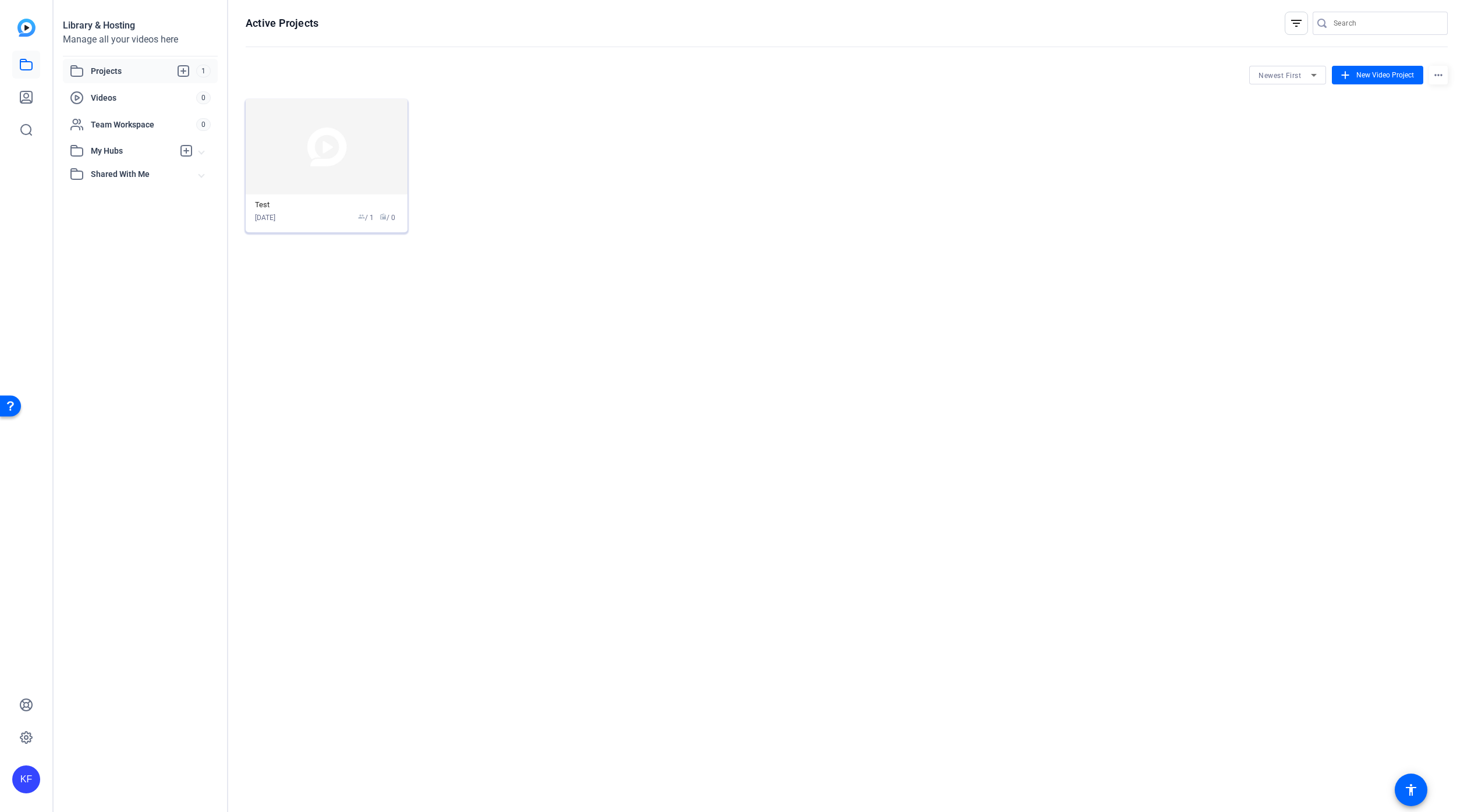
click at [301, 185] on img at bounding box center [326, 147] width 162 height 95
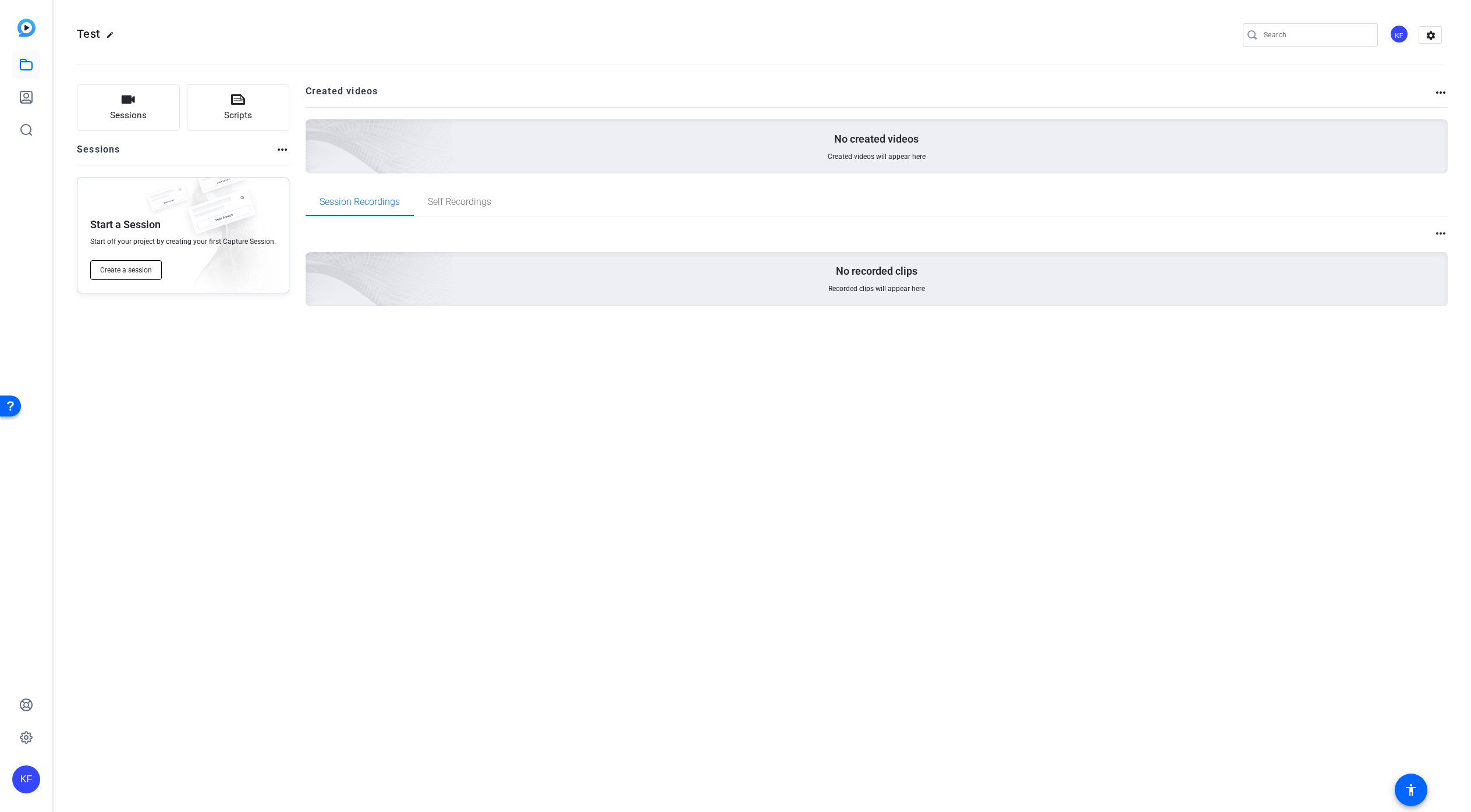
click at [135, 271] on span "Create a session" at bounding box center [126, 270] width 52 height 9
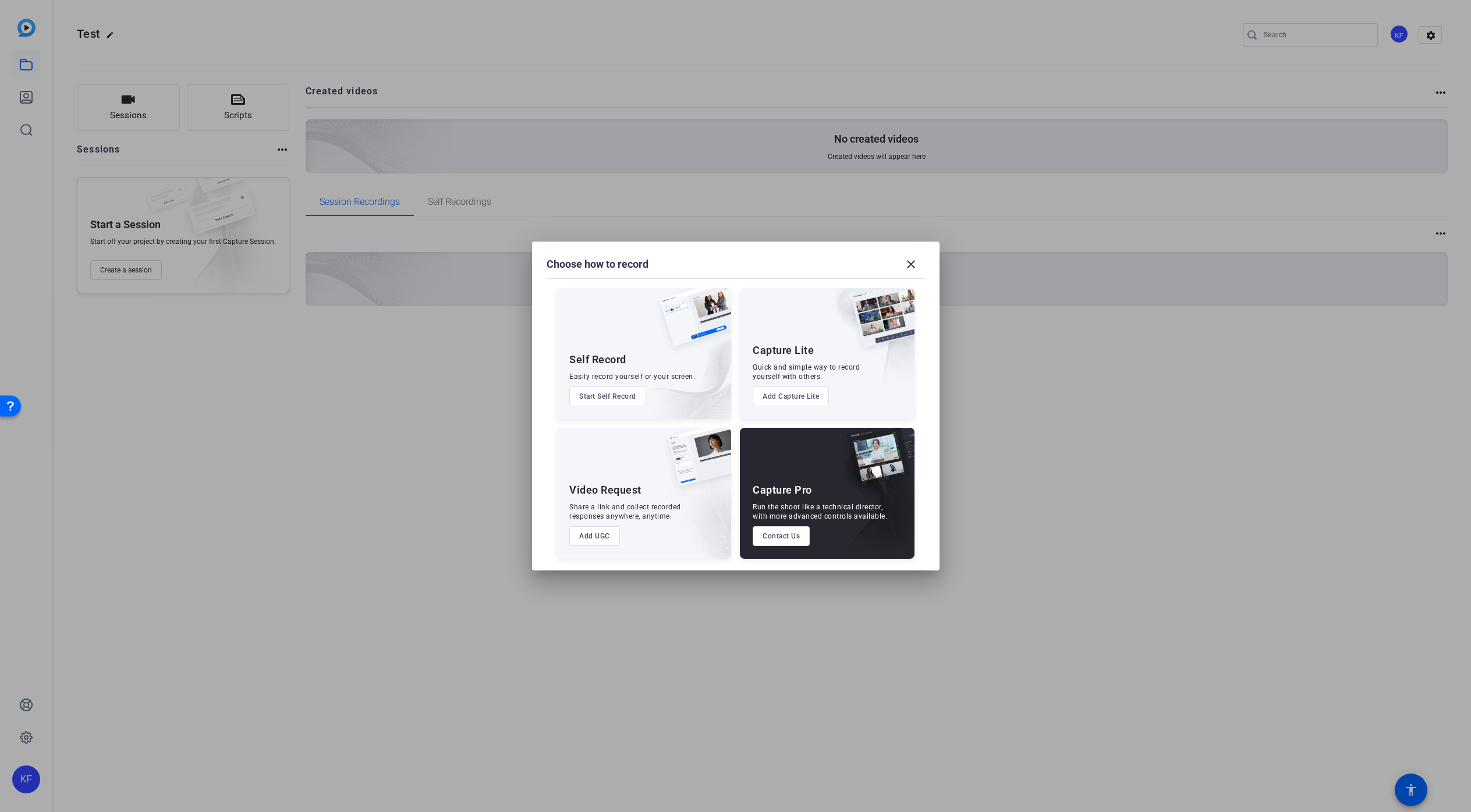
drag, startPoint x: 790, startPoint y: 507, endPoint x: 879, endPoint y: 514, distance: 89.3
click at [879, 514] on div "Run the shoot like a technical director, with more advanced controls available." at bounding box center [820, 511] width 135 height 19
click at [917, 265] on mat-icon "close" at bounding box center [911, 264] width 14 height 14
